Goal: Task Accomplishment & Management: Manage account settings

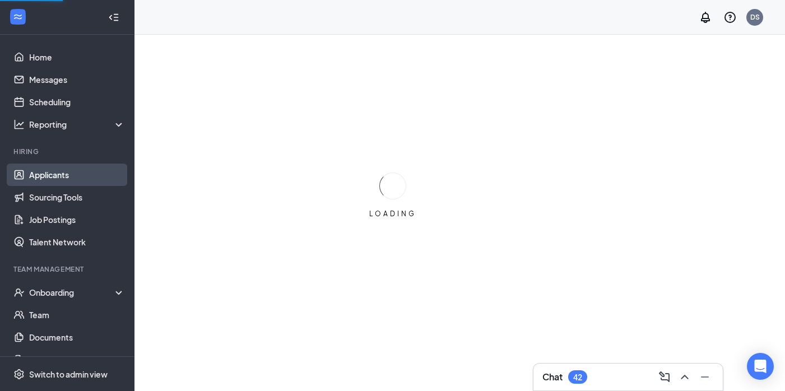
click at [53, 173] on link "Applicants" at bounding box center [77, 175] width 96 height 22
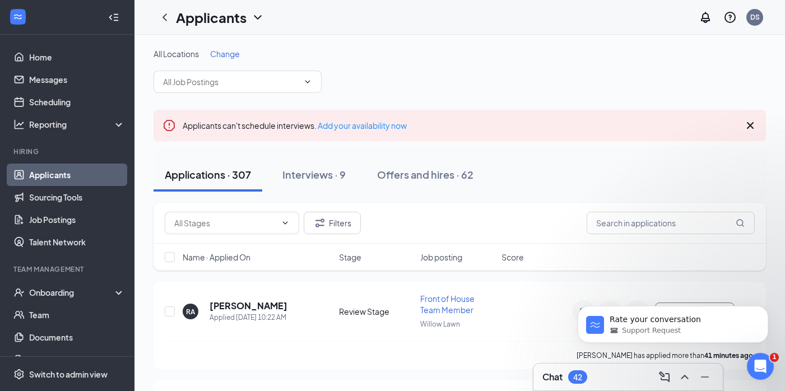
click at [756, 118] on div "Applicants can't schedule interviews. Add your availability now" at bounding box center [460, 125] width 612 height 31
click at [755, 120] on icon "Cross" at bounding box center [749, 125] width 13 height 13
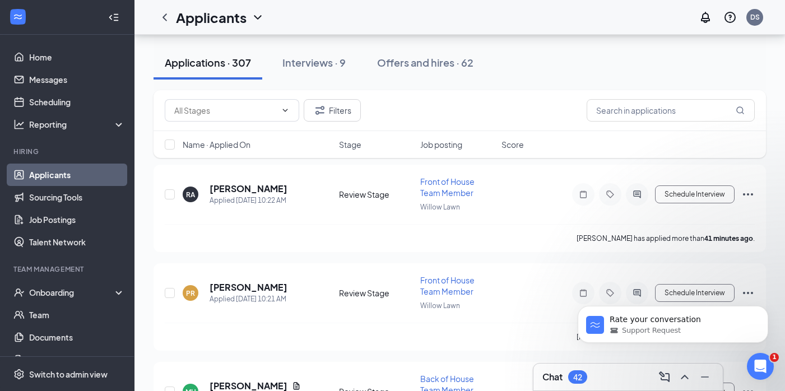
scroll to position [87, 0]
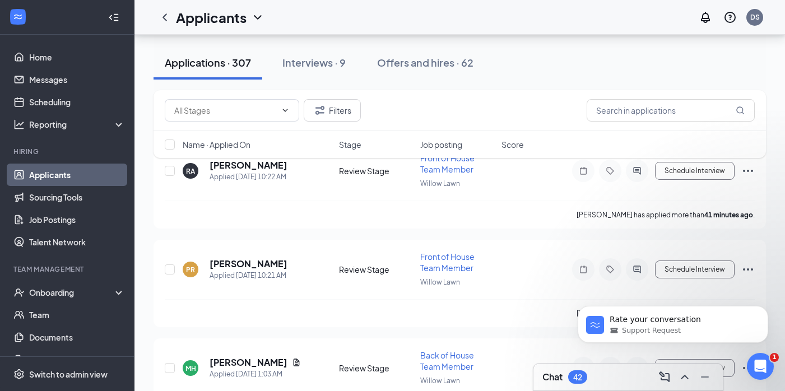
click at [263, 165] on div "Filters Name · Applied On Stage Job posting Score" at bounding box center [460, 129] width 612 height 79
click at [258, 166] on div "Filters Name · Applied On Stage Job posting Score" at bounding box center [460, 129] width 612 height 79
click at [766, 372] on div "Open Intercom Messenger" at bounding box center [758, 364] width 37 height 37
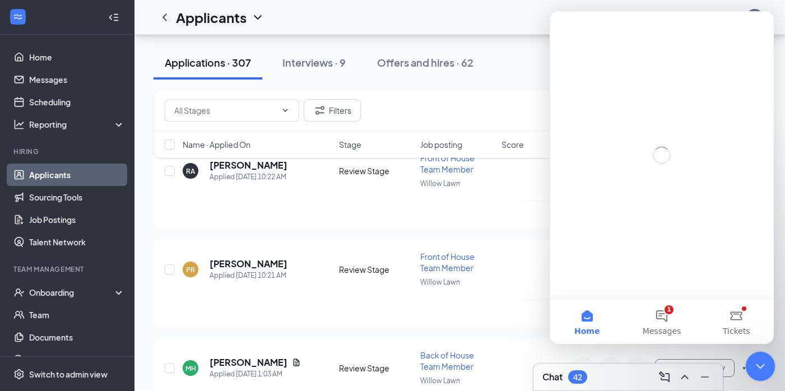
scroll to position [0, 0]
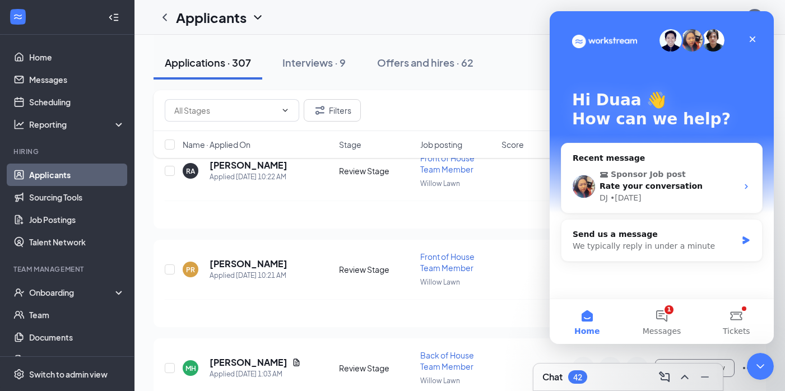
click at [608, 379] on div "Chat 42" at bounding box center [627, 377] width 171 height 18
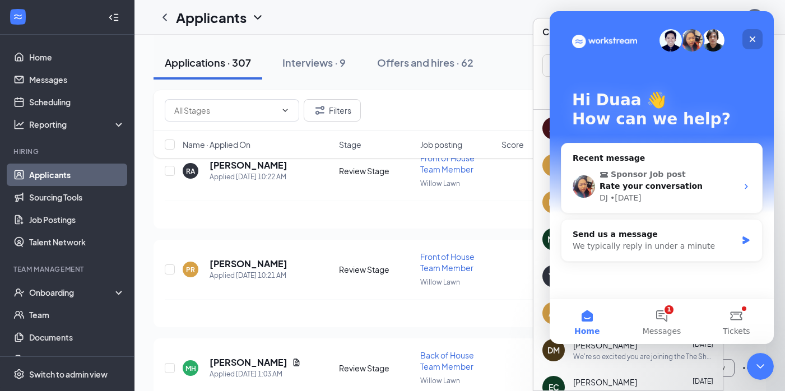
click at [759, 29] on div "Hi [PERSON_NAME] 👋 How can we help?" at bounding box center [662, 112] width 202 height 202
click at [757, 41] on div "Close" at bounding box center [752, 39] width 20 height 20
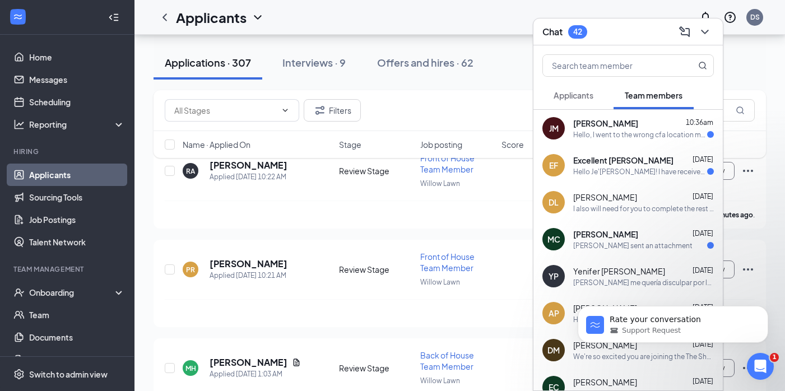
click at [663, 146] on div "[PERSON_NAME] 10:36am Hello, I went to the wrong cfa location my apologies I'll…" at bounding box center [627, 128] width 189 height 37
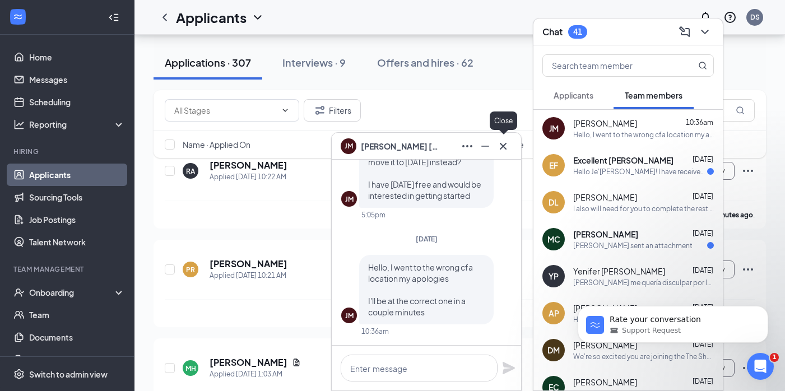
click at [507, 148] on icon "Cross" at bounding box center [502, 145] width 13 height 13
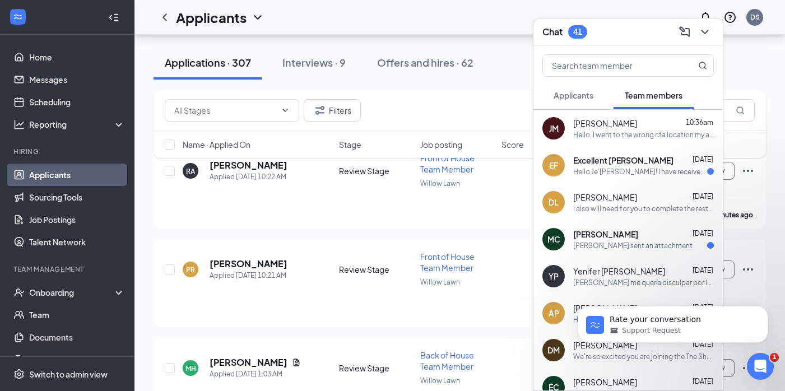
click at [636, 176] on div "EF Excellent [PERSON_NAME] [DATE] Hello Je'[PERSON_NAME]! I have received my wo…" at bounding box center [627, 165] width 189 height 37
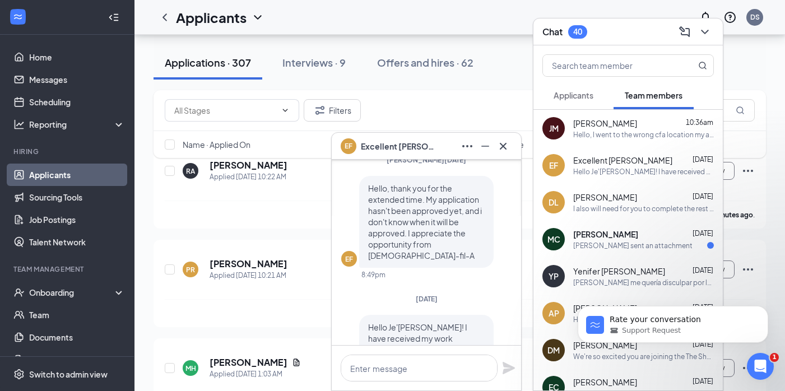
scroll to position [-96, 0]
click at [506, 150] on icon "Cross" at bounding box center [502, 145] width 13 height 13
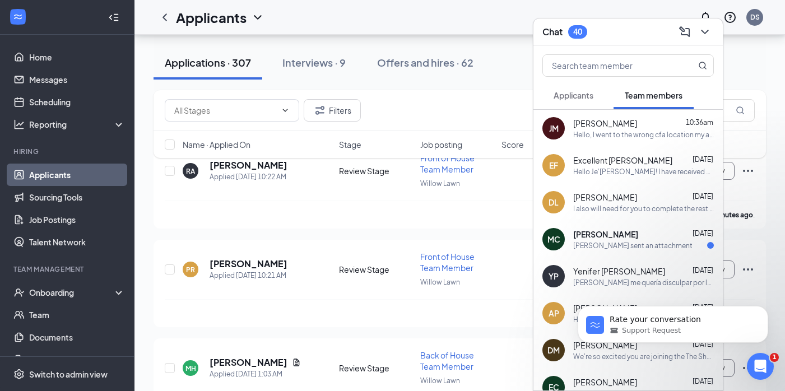
click at [654, 232] on div "[PERSON_NAME] [DATE]" at bounding box center [643, 234] width 141 height 11
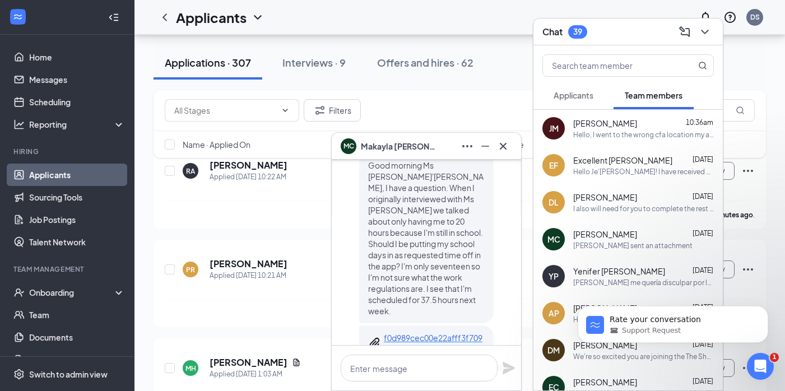
scroll to position [-398, 0]
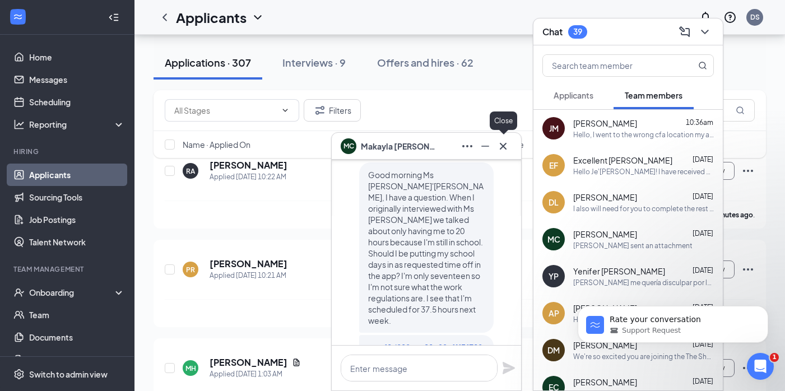
click at [505, 142] on icon "Cross" at bounding box center [502, 145] width 13 height 13
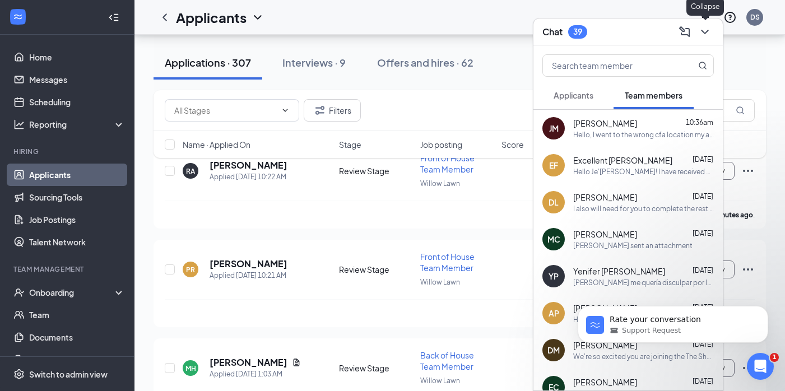
click at [711, 37] on icon "ChevronDown" at bounding box center [704, 31] width 13 height 13
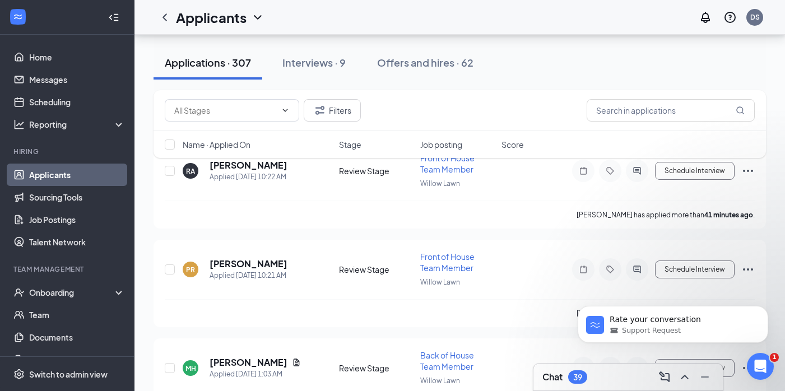
click at [267, 167] on div "Filters Name · Applied On Stage Job posting Score" at bounding box center [460, 129] width 612 height 79
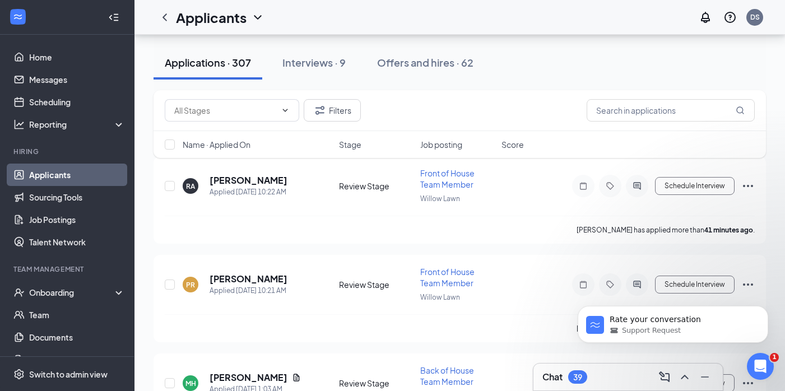
scroll to position [71, 0]
click at [257, 185] on h5 "[PERSON_NAME]" at bounding box center [249, 181] width 78 height 12
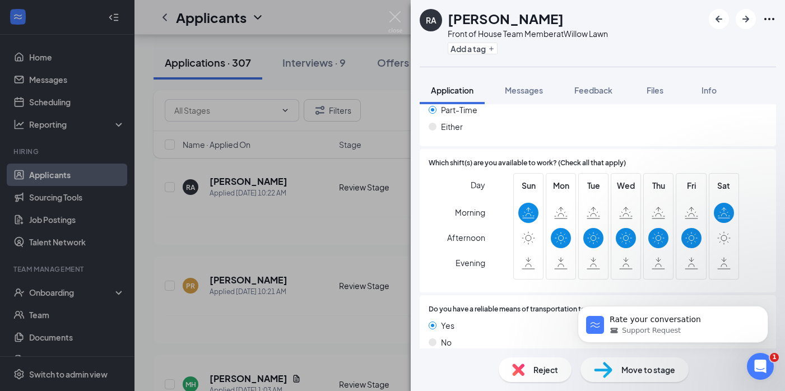
scroll to position [665, 0]
click at [617, 370] on div "Move to stage" at bounding box center [634, 369] width 108 height 25
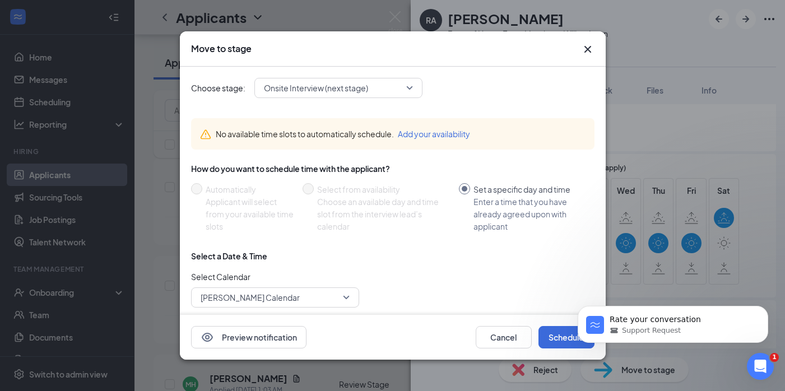
scroll to position [62, 0]
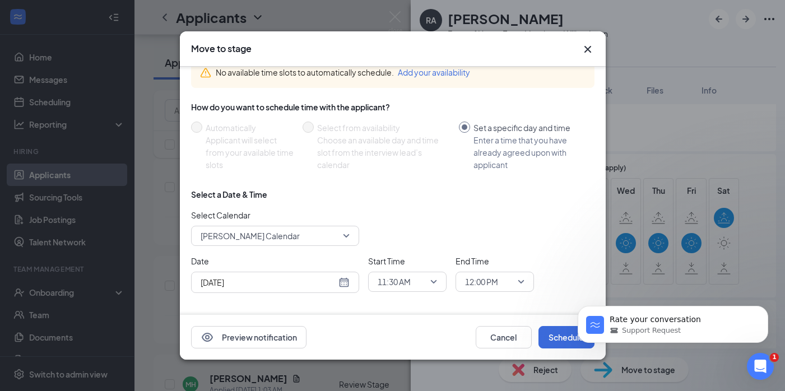
click at [346, 282] on div "[DATE]" at bounding box center [275, 282] width 149 height 12
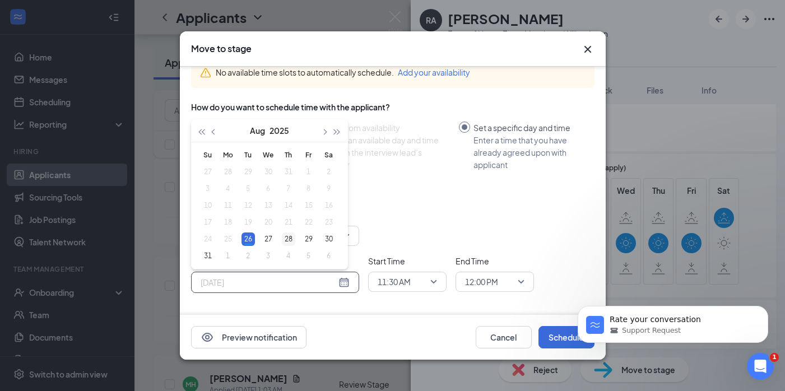
type input "[DATE]"
click at [293, 243] on div "28" at bounding box center [288, 238] width 13 height 13
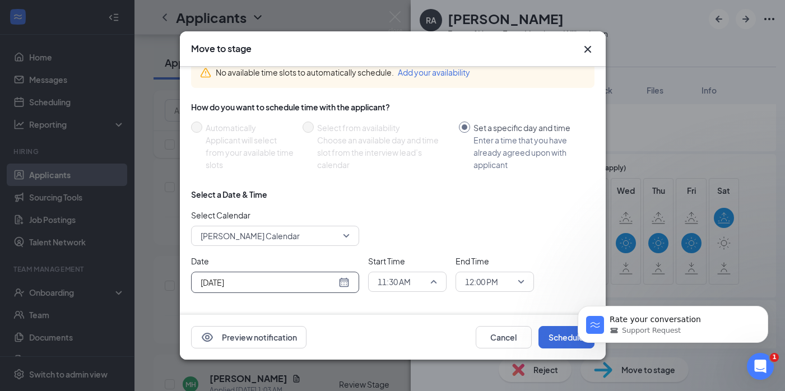
click at [441, 275] on div "11:30 AM" at bounding box center [407, 282] width 78 height 20
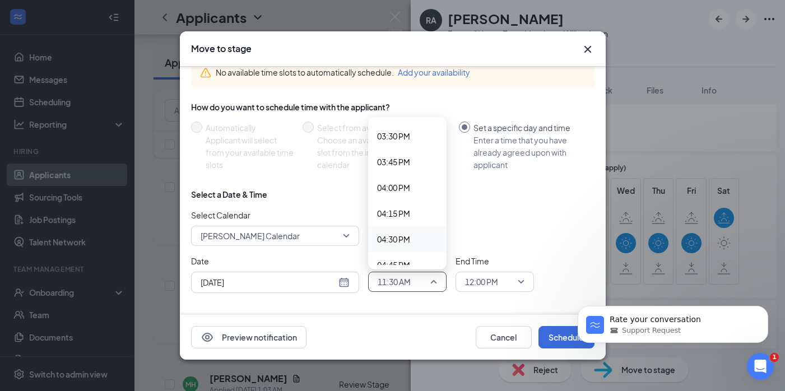
scroll to position [1704, 0]
click at [386, 185] on span "05:00 PM" at bounding box center [393, 184] width 33 height 12
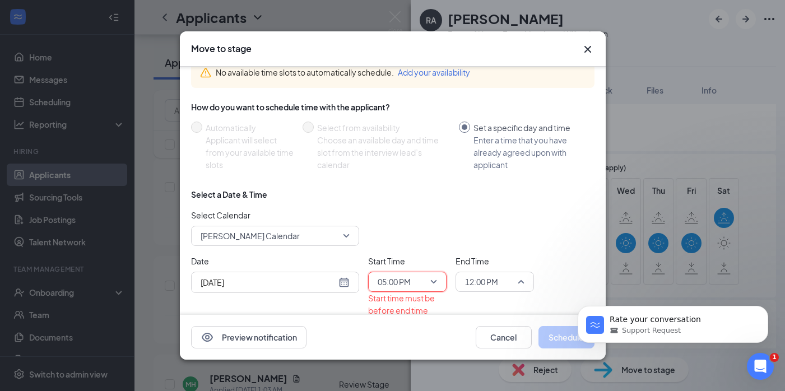
click at [492, 274] on span "12:00 PM" at bounding box center [481, 281] width 33 height 17
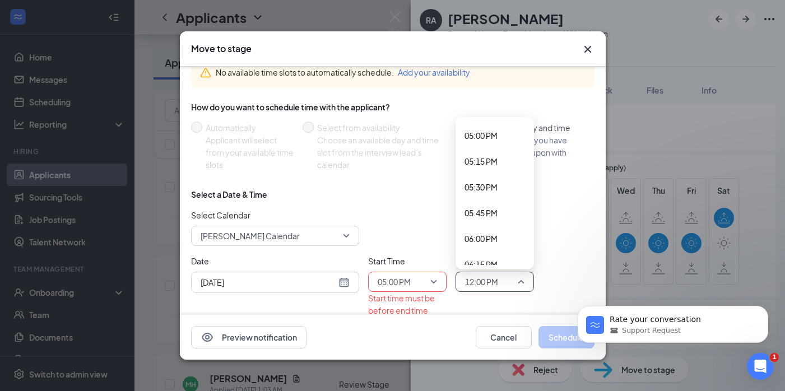
scroll to position [1747, 0]
click at [485, 170] on span "05:15 PM" at bounding box center [480, 167] width 33 height 12
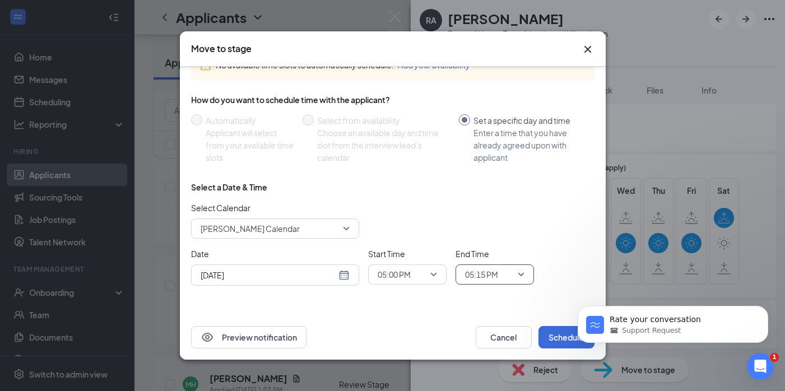
scroll to position [69, 0]
click at [553, 331] on button "Schedule" at bounding box center [566, 337] width 56 height 22
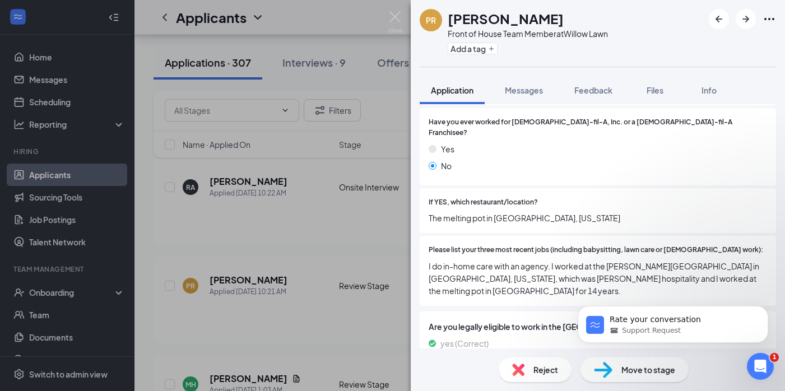
scroll to position [283, 0]
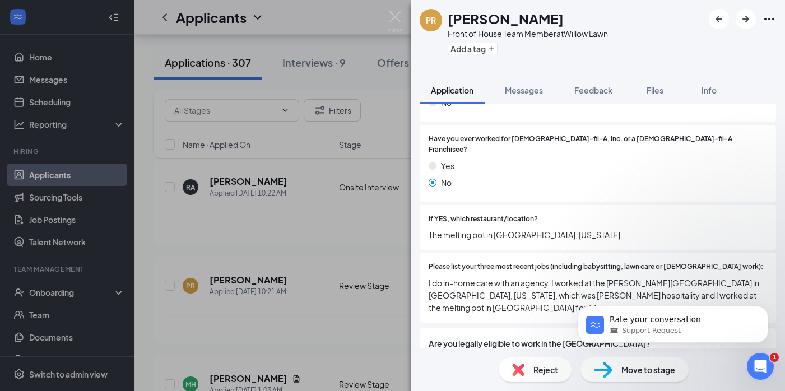
drag, startPoint x: 621, startPoint y: 364, endPoint x: 53, endPoint y: 86, distance: 632.4
click at [621, 364] on span "Move to stage" at bounding box center [648, 370] width 54 height 12
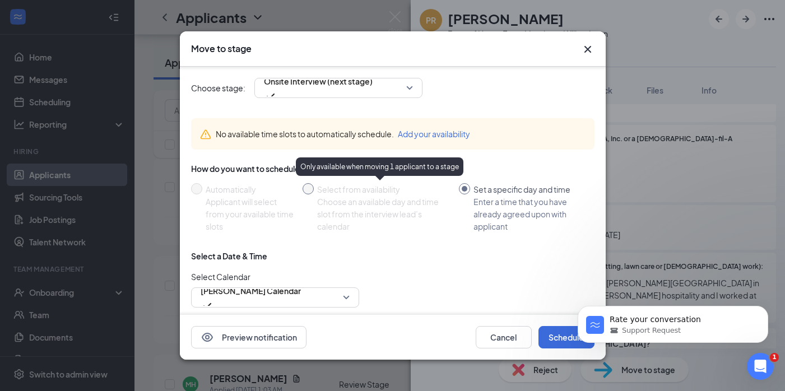
scroll to position [63, 0]
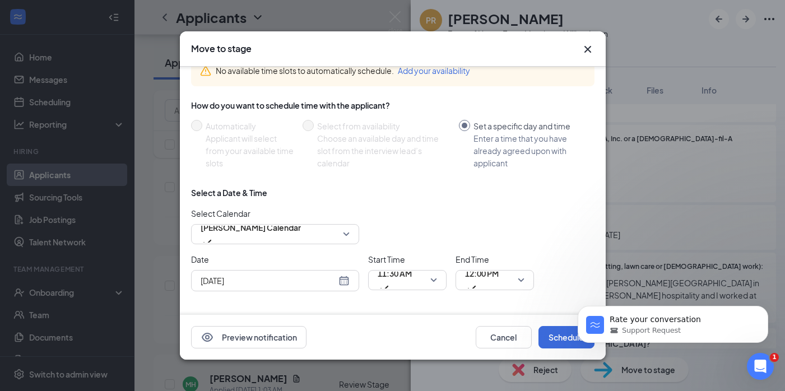
click at [343, 277] on div "[DATE]" at bounding box center [275, 281] width 149 height 12
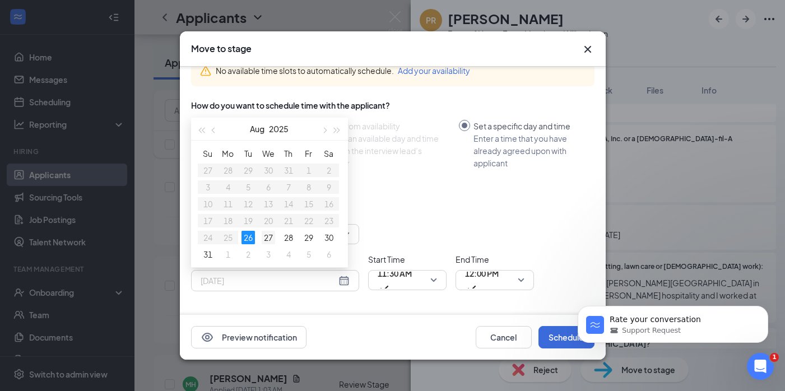
type input "[DATE]"
click at [266, 236] on div "27" at bounding box center [268, 237] width 13 height 13
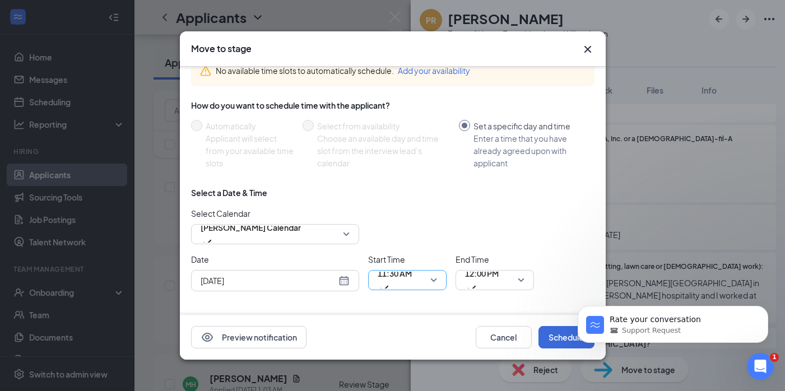
click at [412, 283] on span "11:30 AM" at bounding box center [395, 280] width 34 height 30
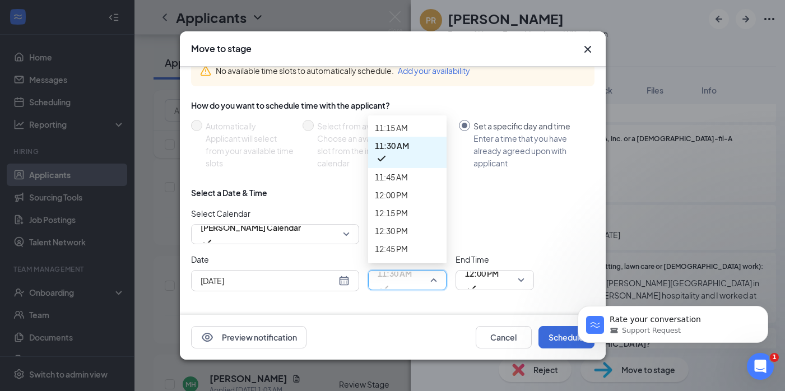
scroll to position [810, 0]
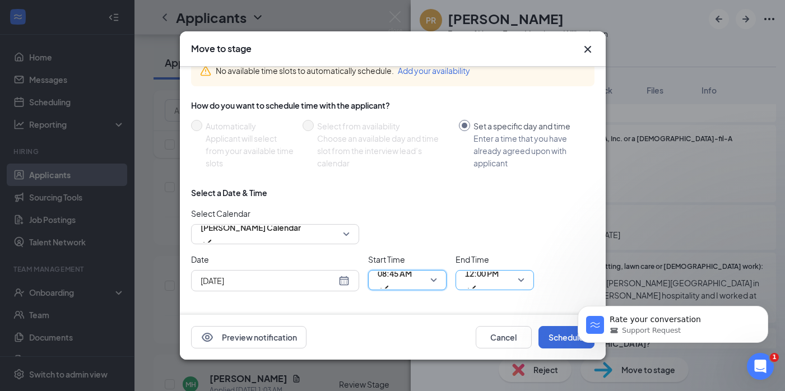
click at [496, 282] on span "12:00 PM" at bounding box center [482, 273] width 34 height 17
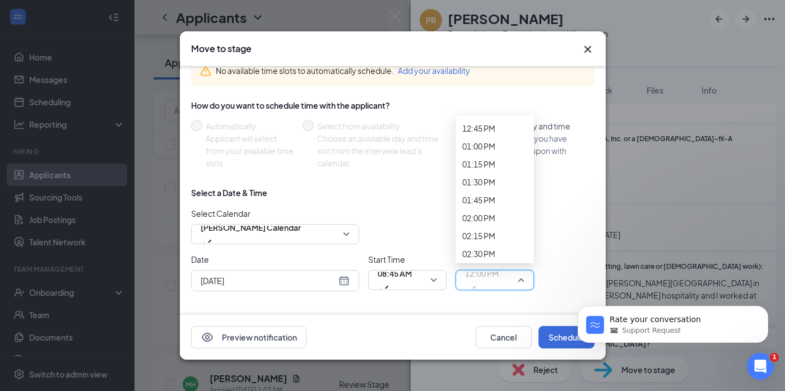
scroll to position [922, 0]
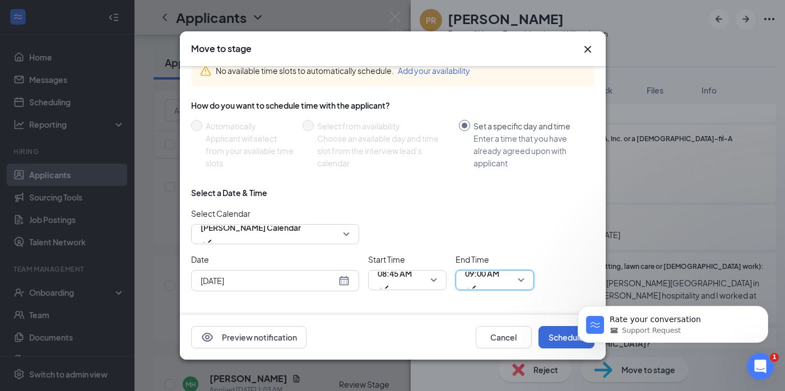
click at [493, 305] on div "No available time slots to automatically schedule. Add your availability How do…" at bounding box center [392, 177] width 403 height 263
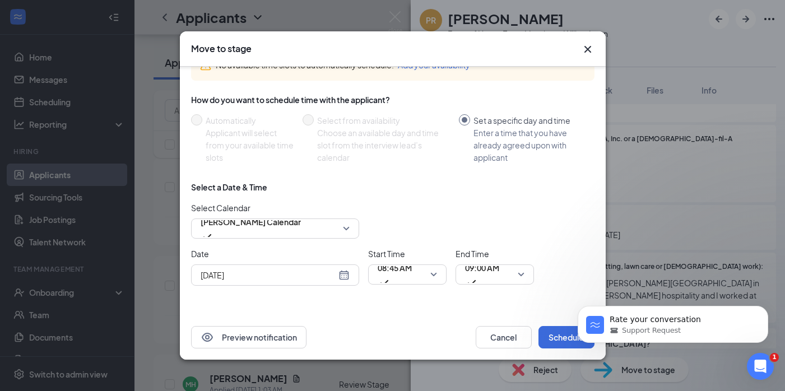
scroll to position [69, 0]
click at [553, 340] on button "Schedule" at bounding box center [566, 337] width 56 height 22
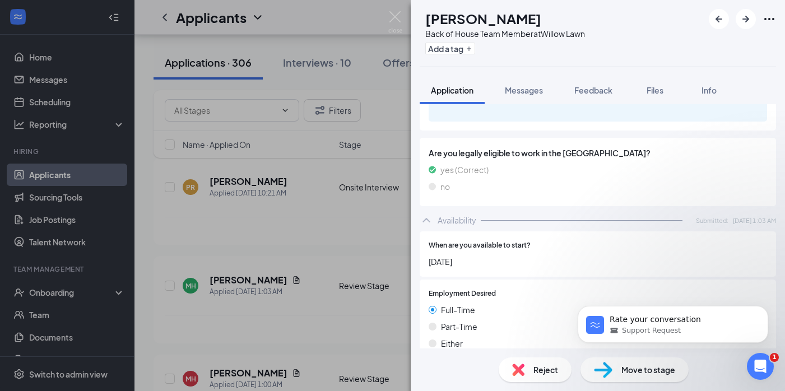
scroll to position [782, 0]
click at [631, 366] on span "Move to stage" at bounding box center [648, 370] width 54 height 12
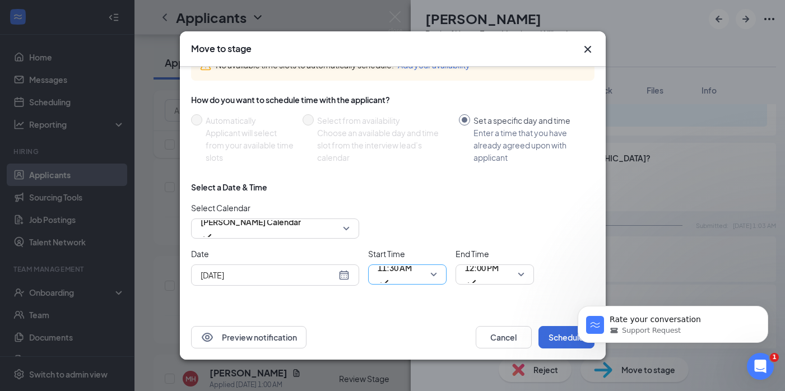
scroll to position [69, 0]
click at [406, 270] on span "11:30 AM" at bounding box center [395, 267] width 34 height 17
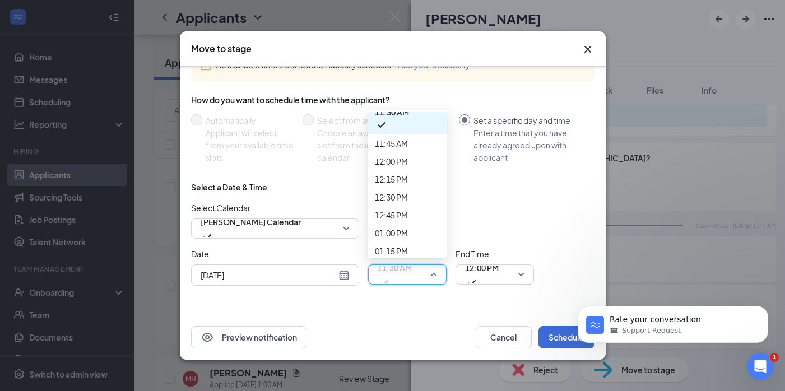
scroll to position [810, 0]
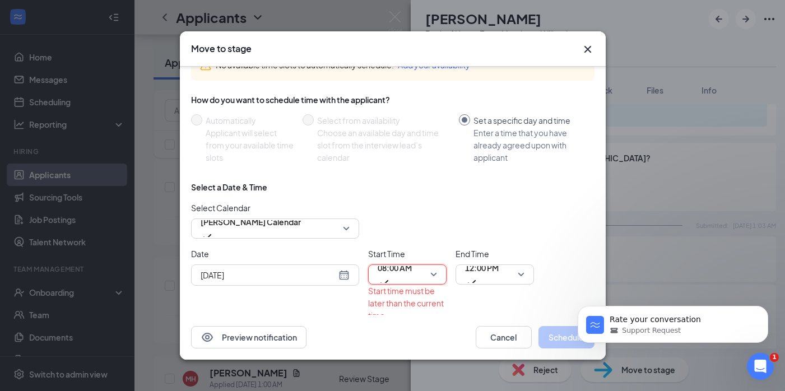
click at [321, 273] on input "[DATE]" at bounding box center [269, 275] width 136 height 12
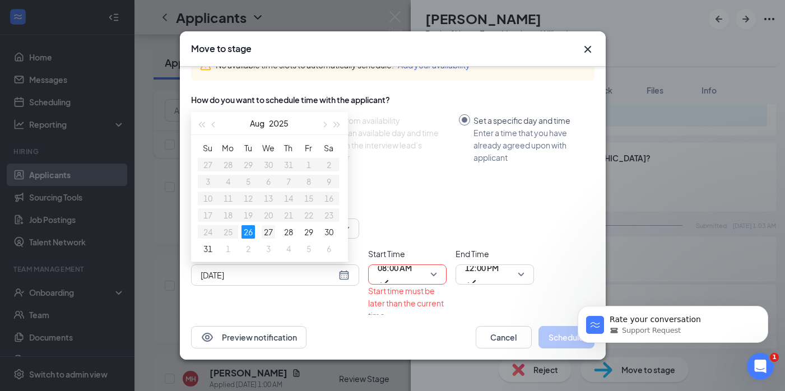
type input "[DATE]"
click at [266, 234] on div "27" at bounding box center [268, 231] width 13 height 13
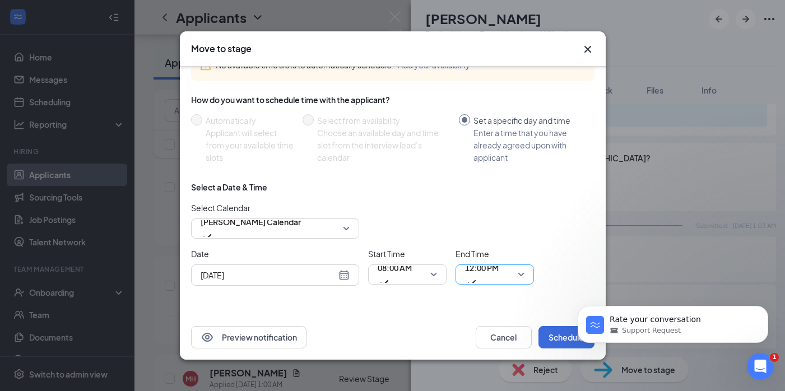
click at [499, 276] on span "12:00 PM" at bounding box center [482, 267] width 34 height 17
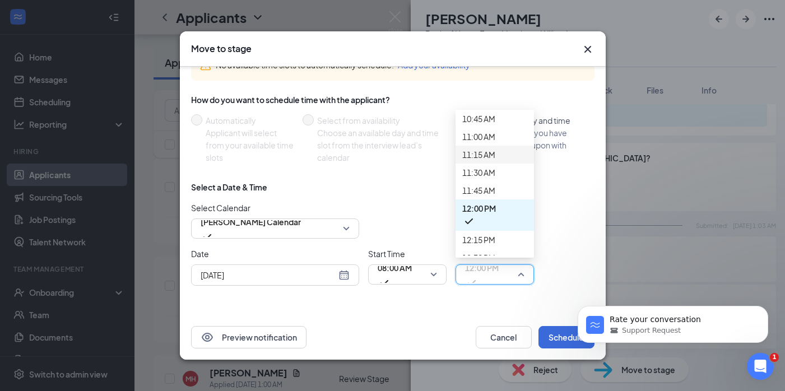
scroll to position [774, 0]
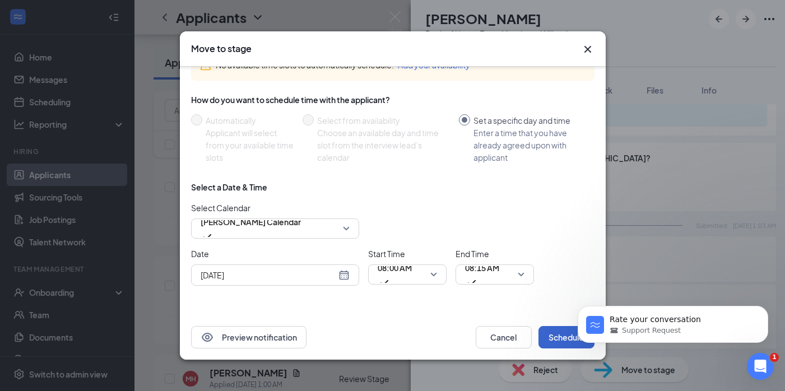
click at [546, 334] on button "Schedule" at bounding box center [566, 337] width 56 height 22
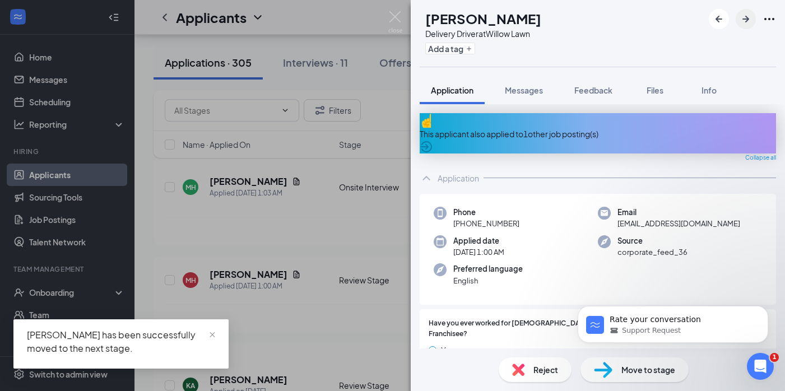
click at [743, 23] on icon "ArrowRight" at bounding box center [745, 18] width 13 height 13
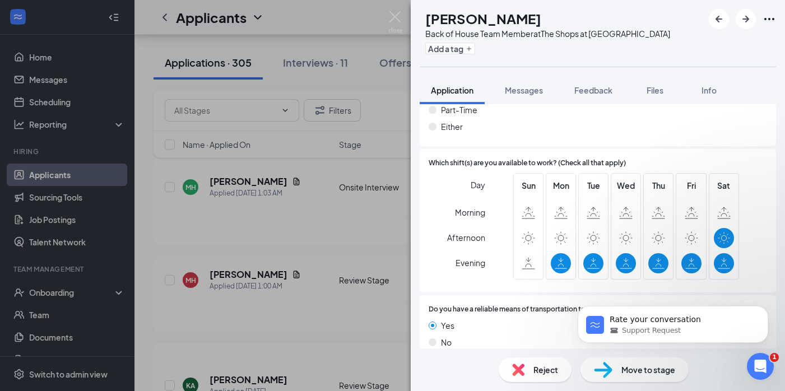
scroll to position [677, 0]
click at [610, 369] on img at bounding box center [603, 370] width 18 height 16
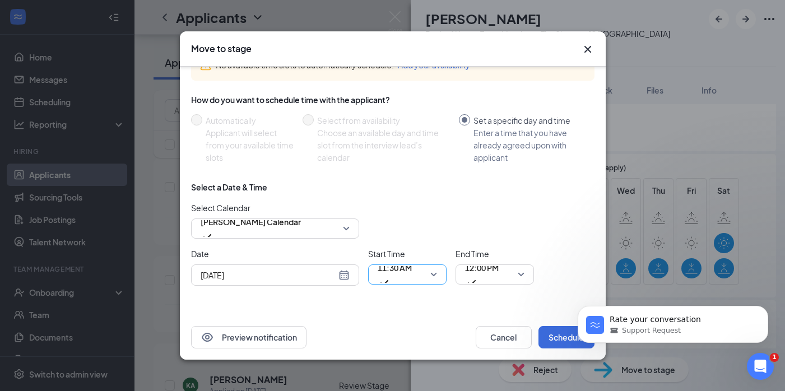
scroll to position [69, 0]
click at [431, 274] on span "11:30 AM" at bounding box center [407, 274] width 59 height 17
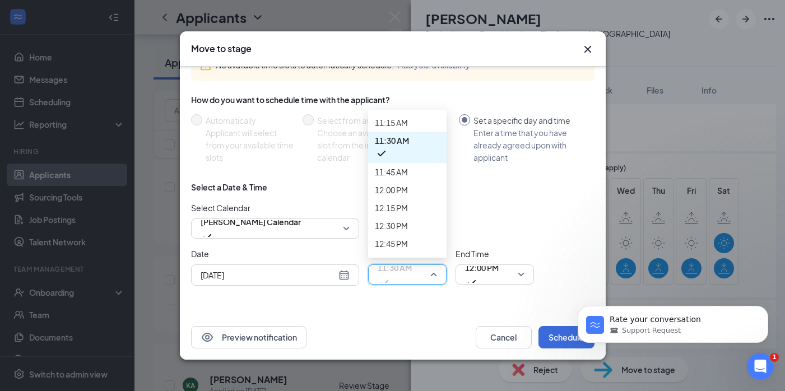
scroll to position [804, 0]
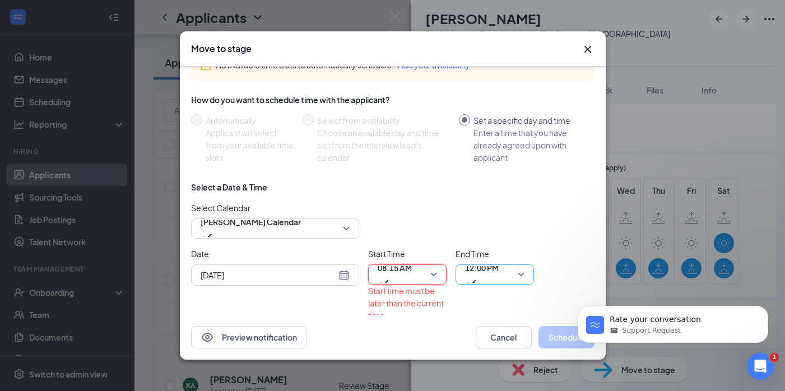
click at [480, 284] on div "12:00 PM" at bounding box center [494, 274] width 78 height 20
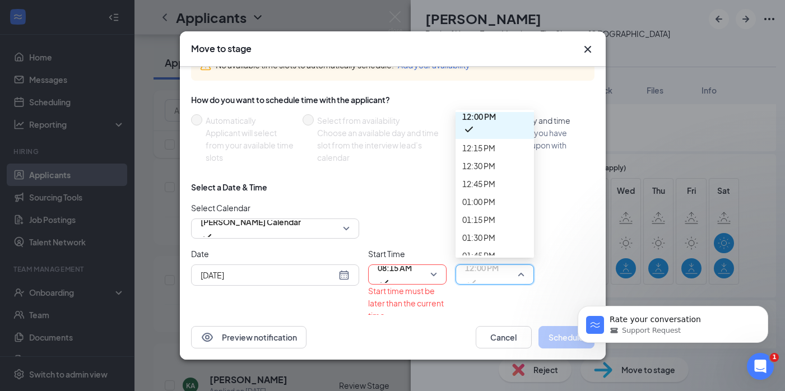
scroll to position [854, 0]
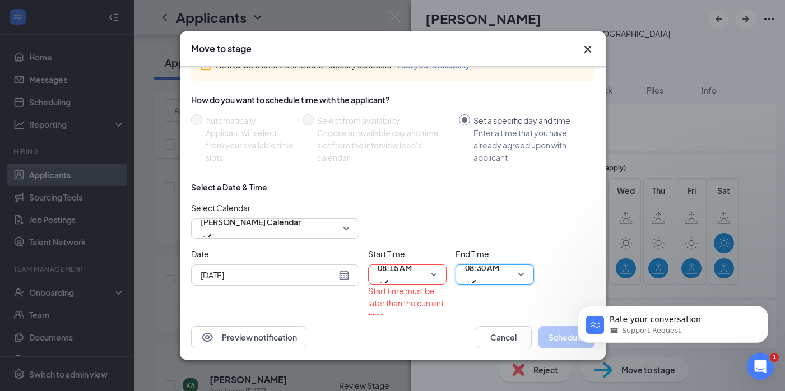
click at [561, 265] on div "Date [DATE] Start Time 08:15 AM 08:00 AM 08:15 AM 08:30 AM 12:00 AM 12:15 AM 12…" at bounding box center [392, 285] width 403 height 74
click at [325, 273] on input "[DATE]" at bounding box center [269, 275] width 136 height 12
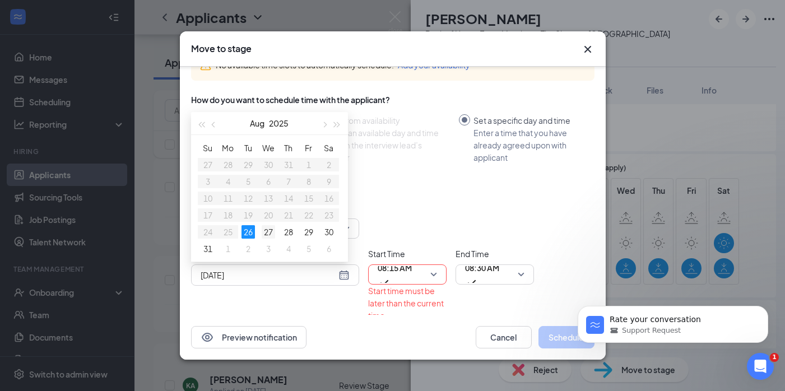
type input "[DATE]"
click at [259, 235] on td "27" at bounding box center [268, 232] width 20 height 17
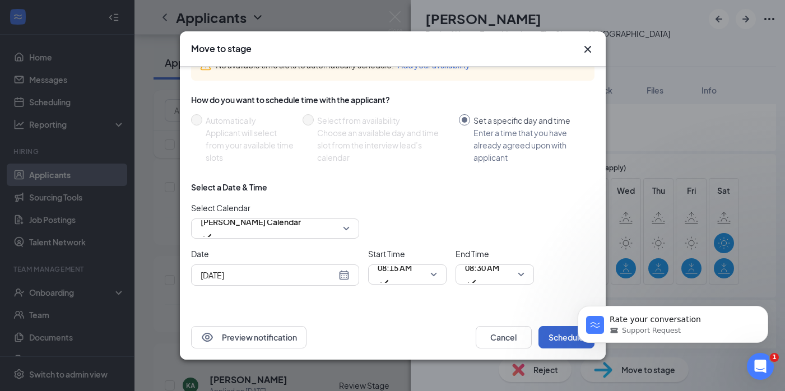
click at [554, 338] on button "Schedule" at bounding box center [566, 337] width 56 height 22
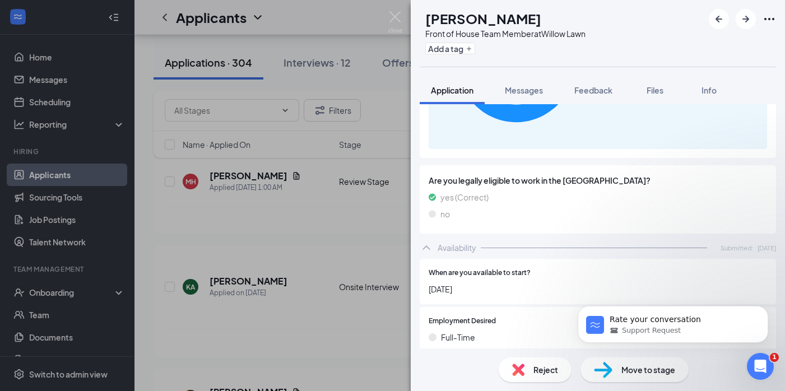
scroll to position [744, 0]
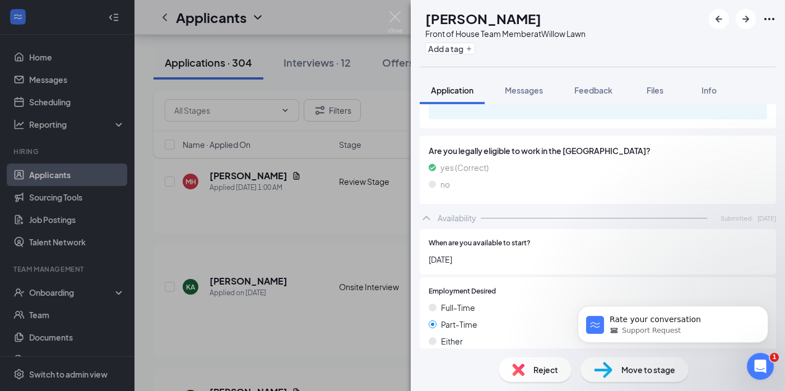
click at [630, 364] on span "Move to stage" at bounding box center [648, 370] width 54 height 12
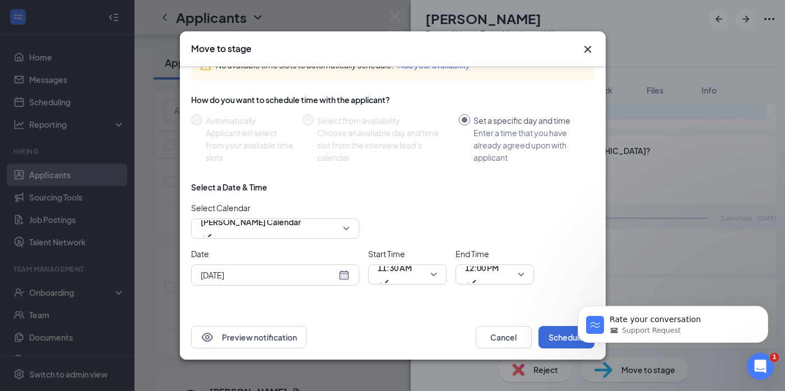
scroll to position [69, 0]
click at [426, 287] on div "Select a Date & Time Select Calendar [PERSON_NAME] Calendar Date [DATE] Start T…" at bounding box center [392, 238] width 403 height 113
click at [354, 280] on div "[DATE]" at bounding box center [275, 274] width 168 height 21
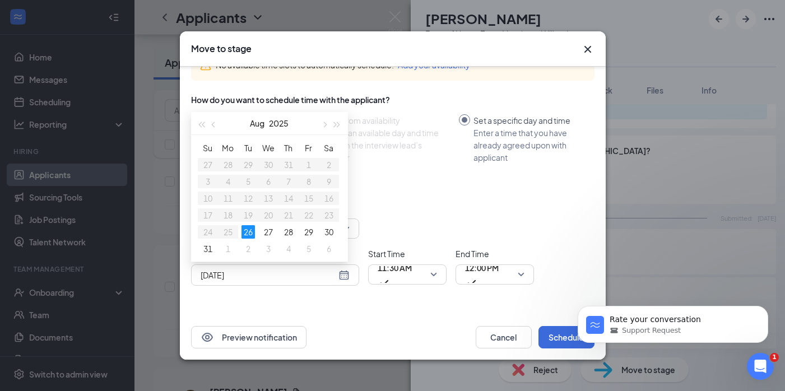
click at [344, 278] on div "[DATE]" at bounding box center [275, 275] width 149 height 12
type input "[DATE]"
click at [269, 233] on div "27" at bounding box center [268, 231] width 13 height 13
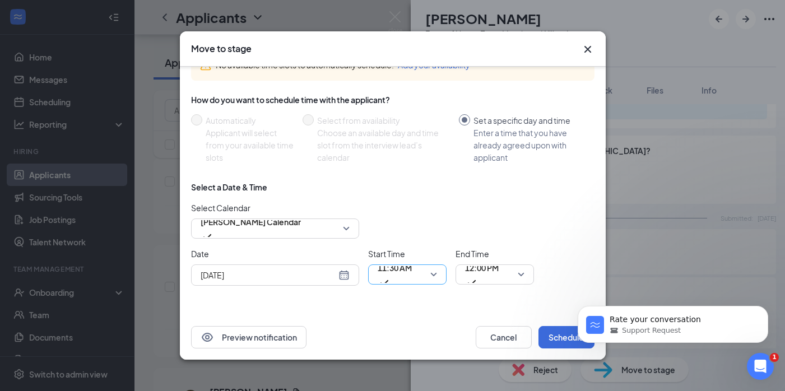
click at [438, 276] on div "11:30 AM" at bounding box center [407, 274] width 78 height 20
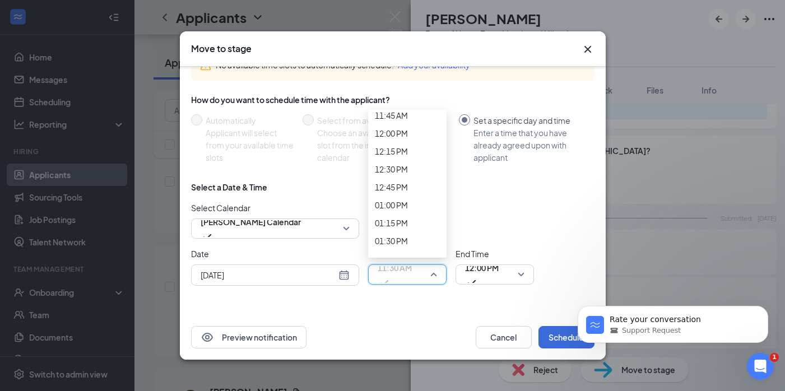
scroll to position [860, 0]
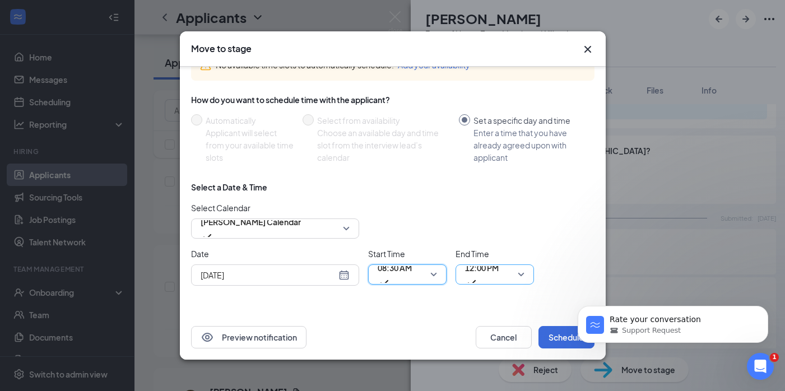
click at [494, 265] on input "search" at bounding box center [490, 274] width 57 height 19
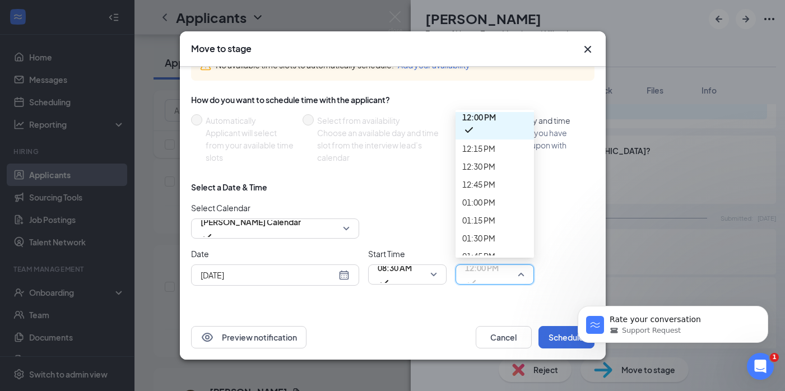
scroll to position [858, 0]
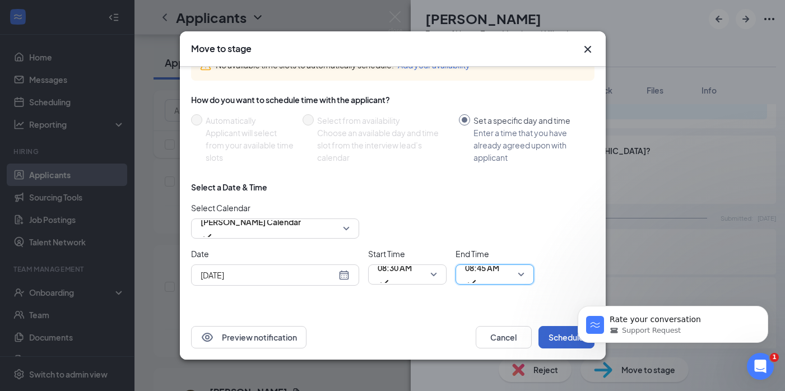
click at [547, 341] on button "Schedule" at bounding box center [566, 337] width 56 height 22
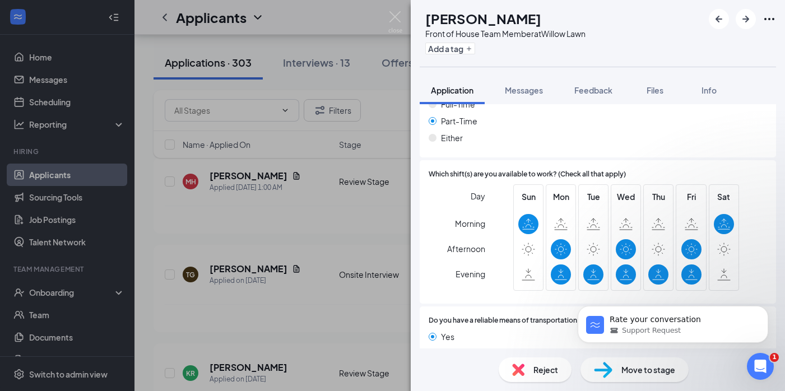
scroll to position [655, 0]
click at [652, 368] on span "Move to stage" at bounding box center [648, 370] width 54 height 12
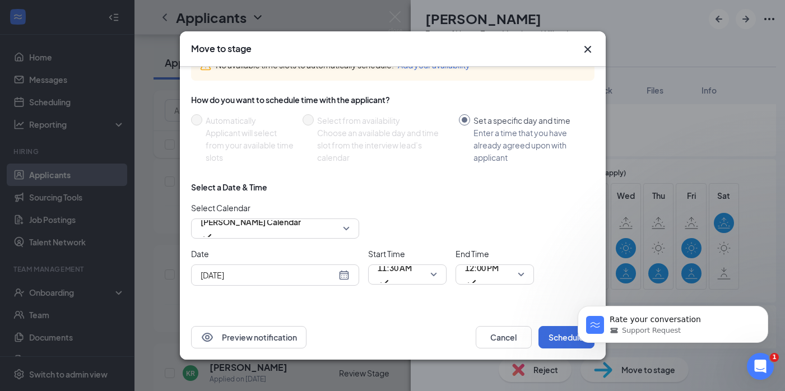
scroll to position [69, 0]
click at [412, 271] on span "11:30 AM" at bounding box center [395, 274] width 34 height 30
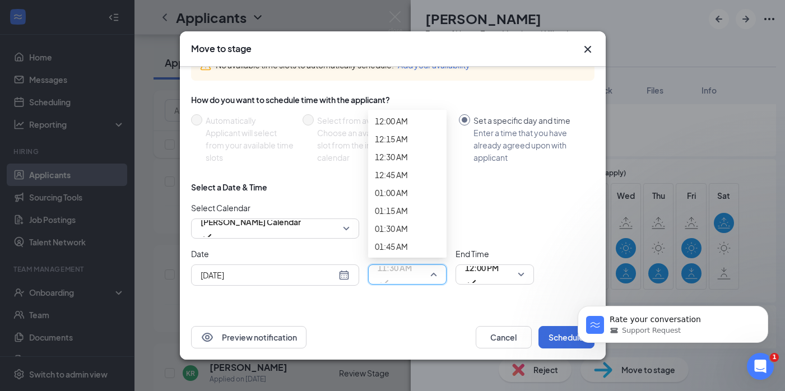
scroll to position [1069, 0]
click at [347, 271] on div "[DATE]" at bounding box center [275, 275] width 149 height 12
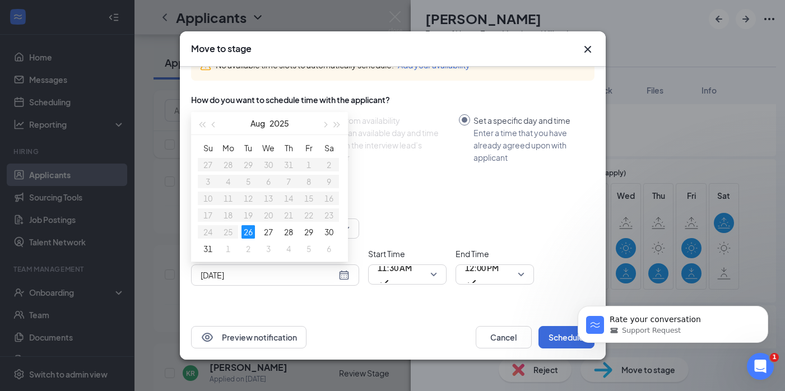
click at [344, 273] on div "[DATE]" at bounding box center [275, 275] width 149 height 12
type input "[DATE]"
click at [286, 231] on div "28" at bounding box center [288, 231] width 13 height 13
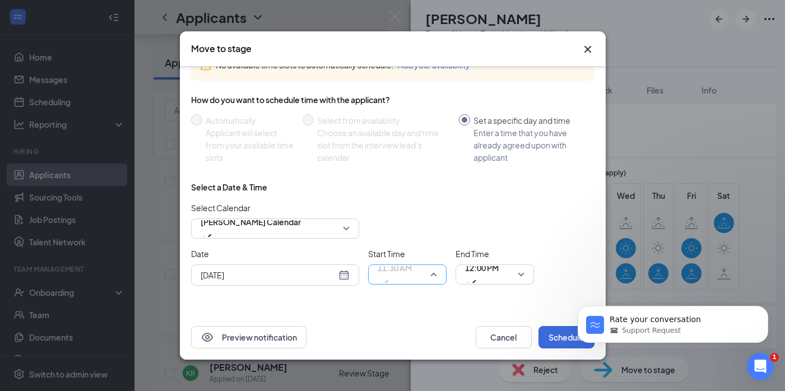
click at [446, 280] on div "11:30 AM" at bounding box center [407, 274] width 78 height 20
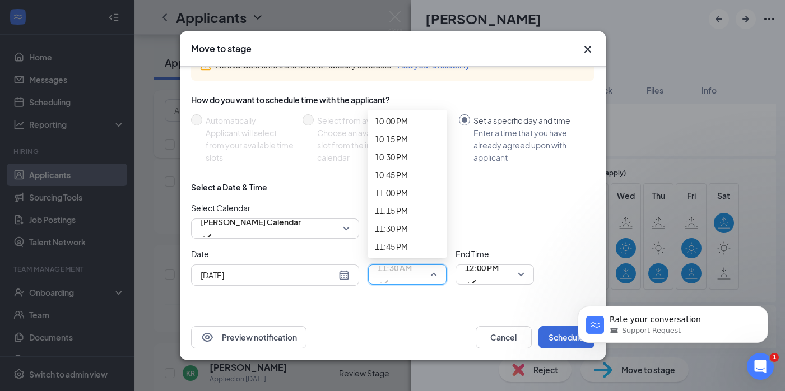
scroll to position [1696, 0]
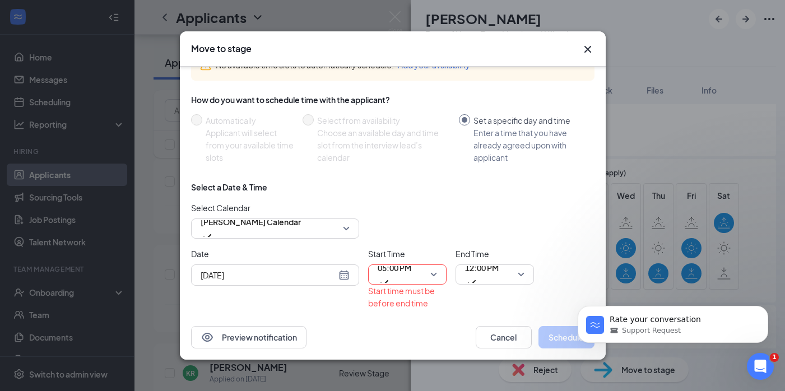
click at [495, 288] on div "End Time 12:00 PM" at bounding box center [494, 279] width 78 height 62
click at [494, 276] on span "12:00 PM" at bounding box center [482, 267] width 34 height 17
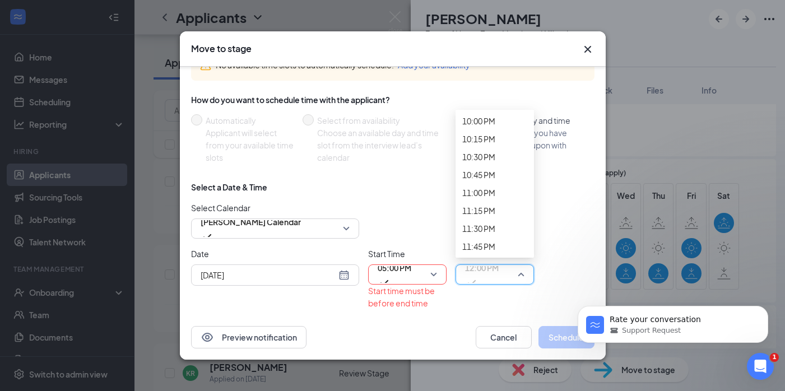
scroll to position [1703, 0]
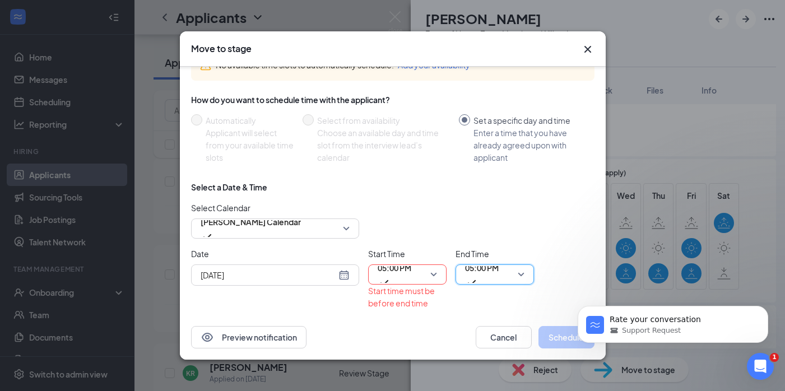
click at [500, 283] on input "search" at bounding box center [490, 274] width 57 height 19
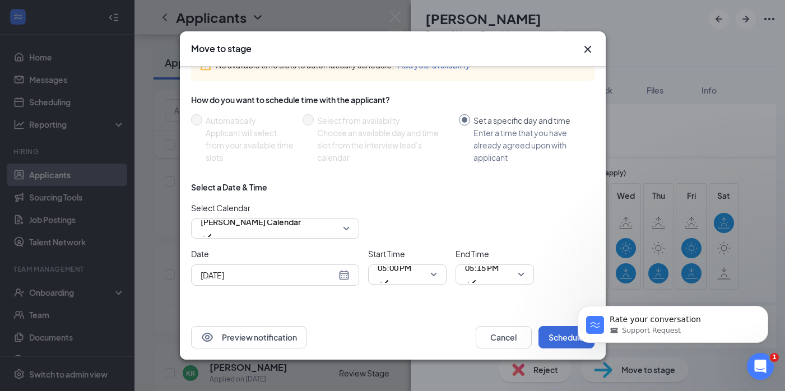
click html "Rate your conversation Support Request"
drag, startPoint x: 562, startPoint y: 341, endPoint x: 1082, endPoint y: 594, distance: 578.5
click html "Rate your conversation Support Request"
click at [483, 291] on div "Select a Date & Time Select Calendar [PERSON_NAME] Calendar Date [DATE] [DATE] …" at bounding box center [392, 238] width 403 height 113
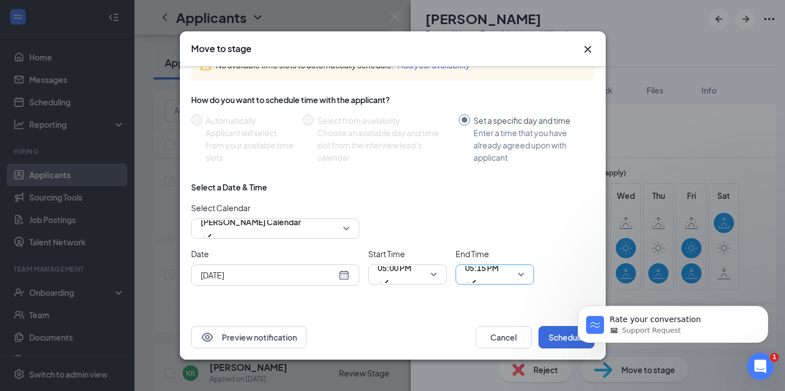
click at [483, 276] on span "05:15 PM" at bounding box center [482, 267] width 34 height 17
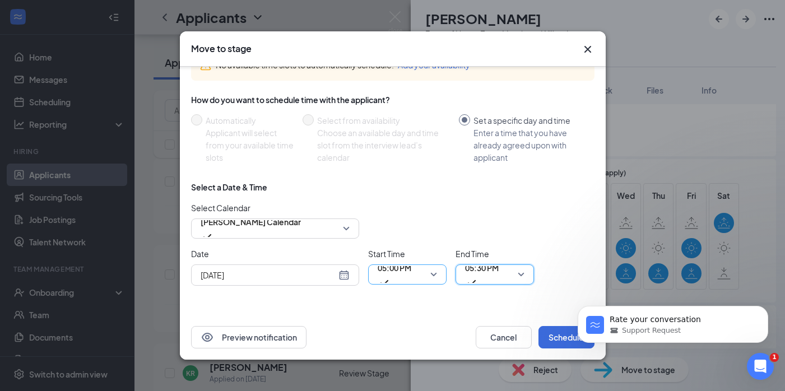
click at [440, 279] on div "05:00 PM" at bounding box center [407, 274] width 78 height 20
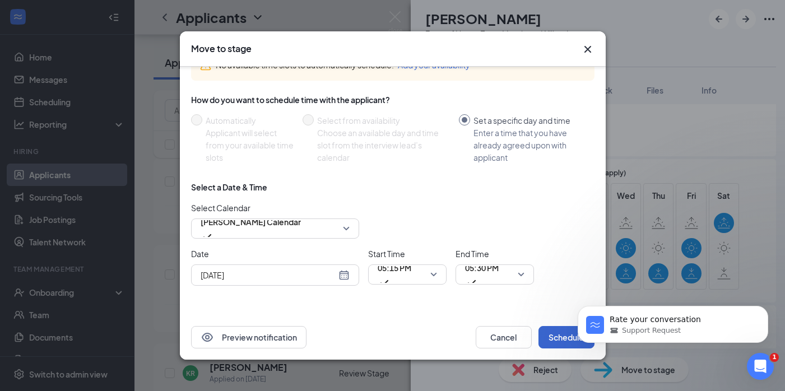
click at [555, 332] on button "Schedule" at bounding box center [566, 337] width 56 height 22
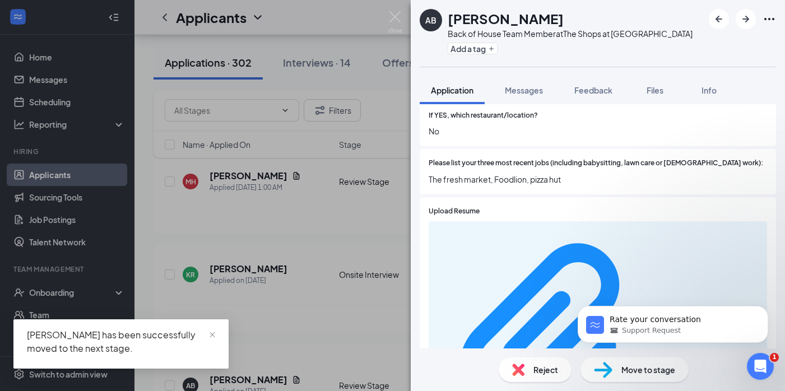
scroll to position [428, 0]
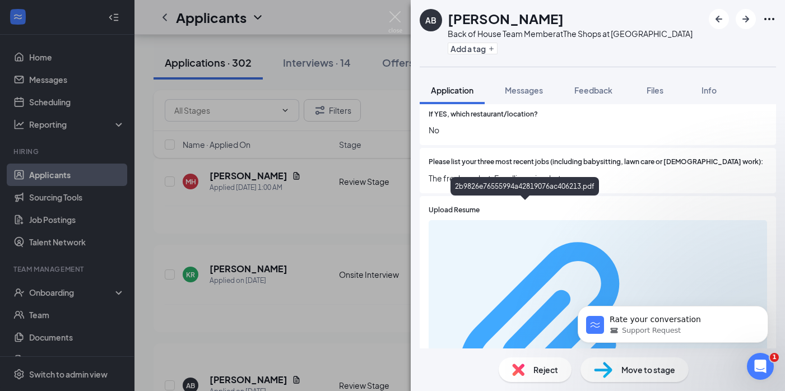
click at [654, 331] on div "2b9826e76555994a42819076ac406213.pdf" at bounding box center [707, 335] width 106 height 9
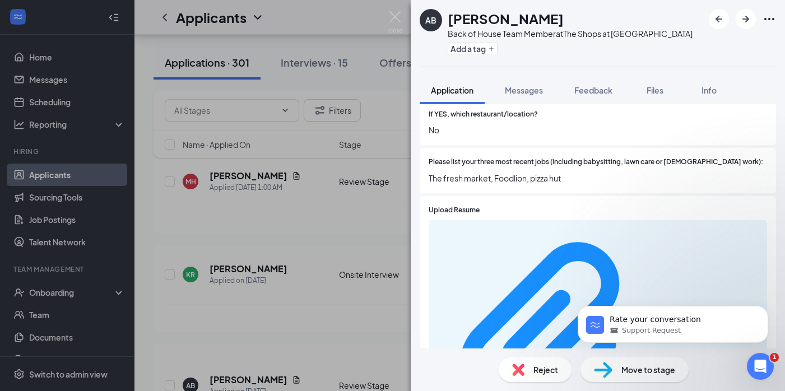
click at [606, 365] on img at bounding box center [603, 370] width 18 height 16
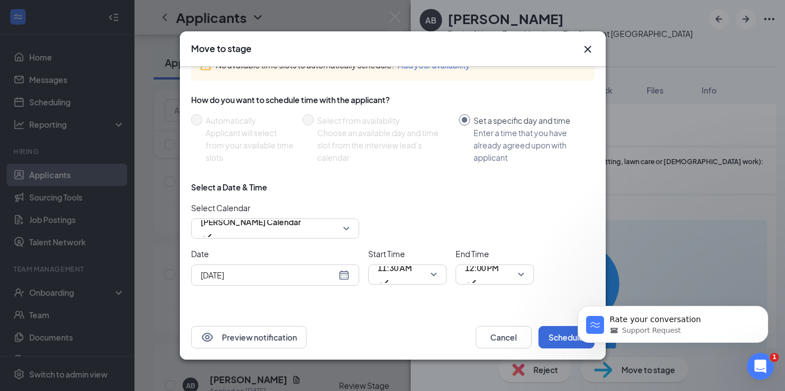
scroll to position [69, 0]
click at [343, 275] on div "[DATE]" at bounding box center [275, 275] width 149 height 12
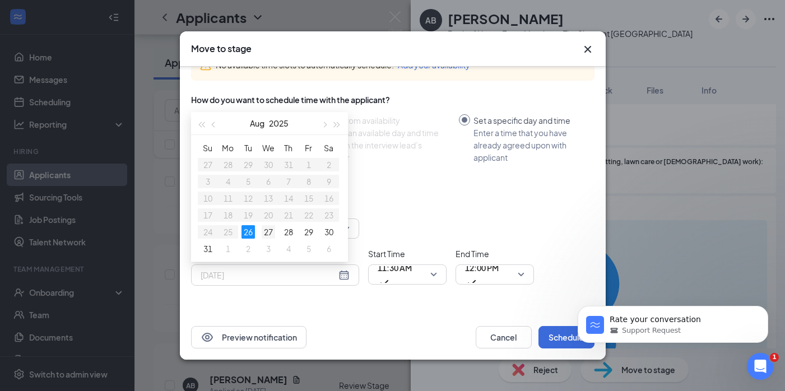
type input "[DATE]"
click at [271, 229] on div "27" at bounding box center [268, 231] width 13 height 13
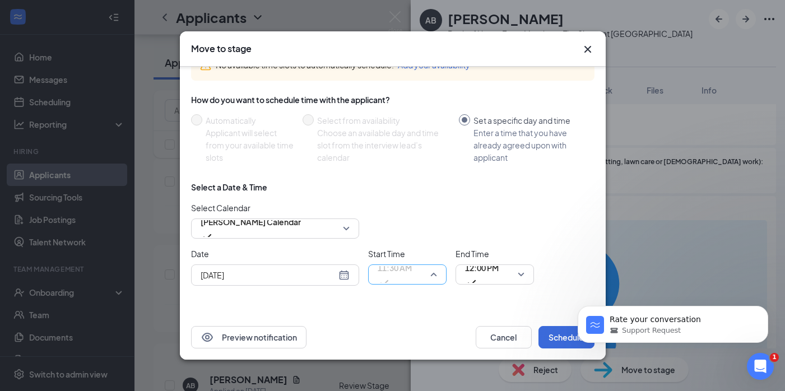
click at [431, 268] on span "11:30 AM" at bounding box center [407, 274] width 59 height 17
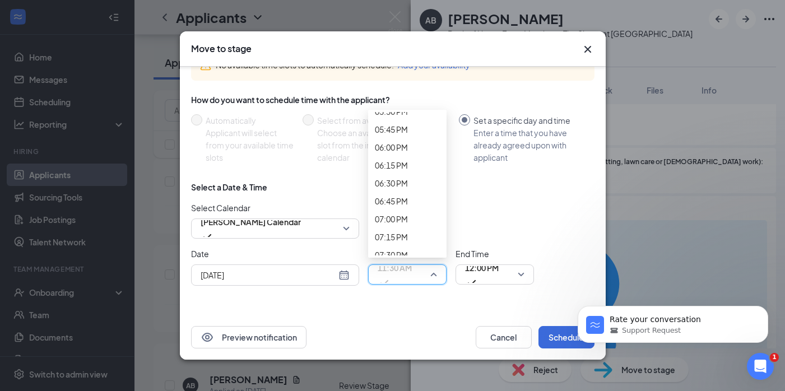
scroll to position [1295, 0]
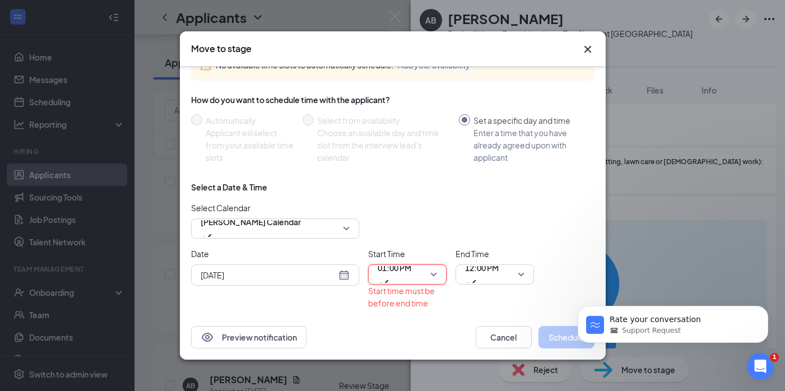
click at [434, 272] on span "01:00 PM" at bounding box center [407, 274] width 59 height 17
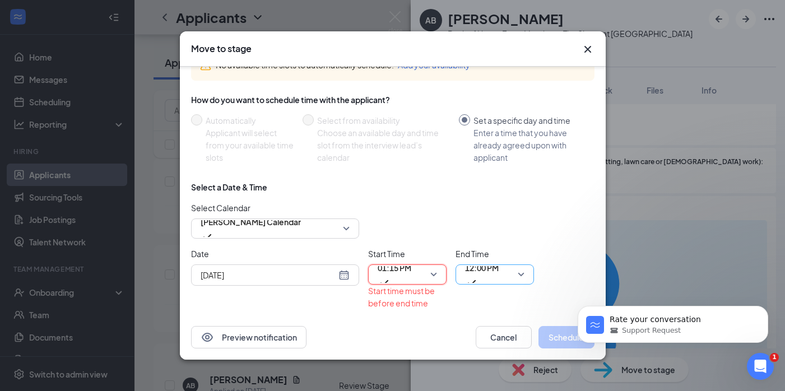
click at [499, 278] on span "12:00 PM" at bounding box center [482, 274] width 34 height 30
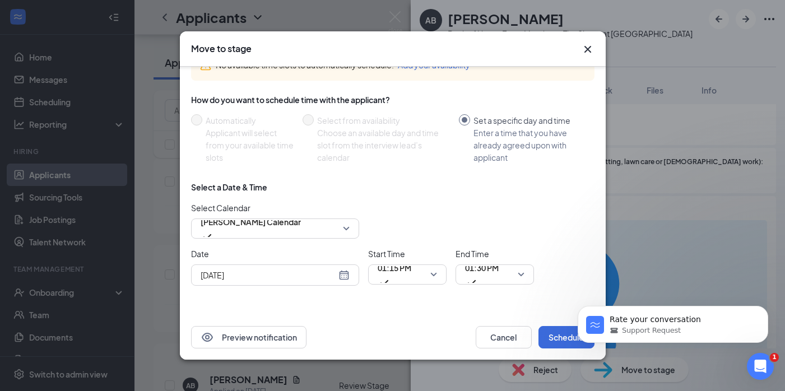
click html "Rate your conversation Support Request"
click at [562, 335] on button "Schedule" at bounding box center [566, 337] width 56 height 22
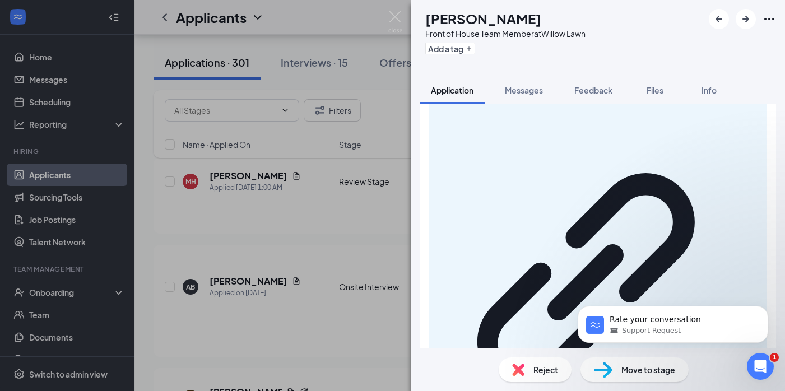
scroll to position [769, 0]
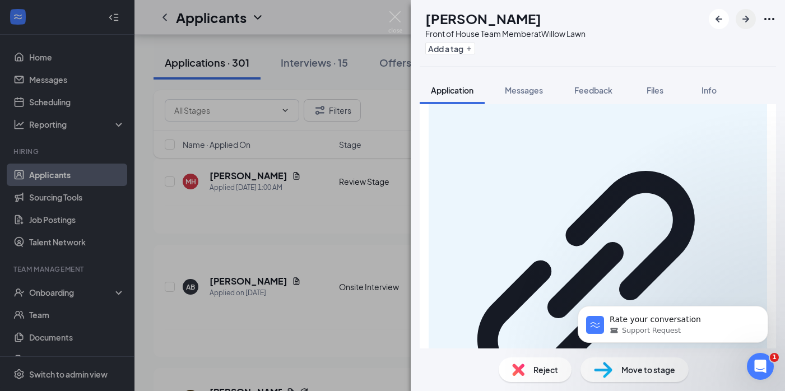
click at [750, 22] on icon "ArrowRight" at bounding box center [745, 18] width 13 height 13
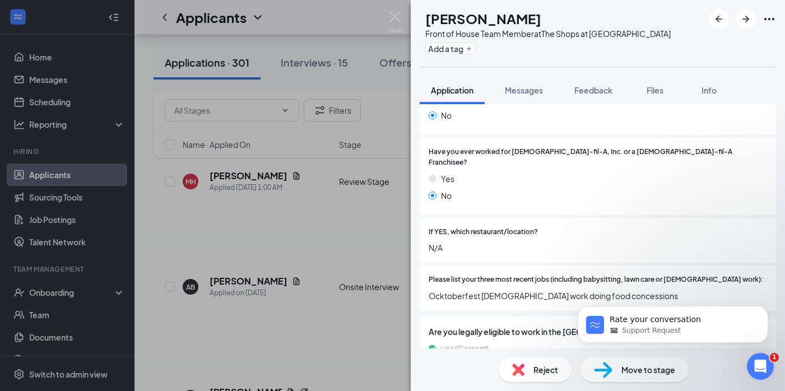
scroll to position [272, 0]
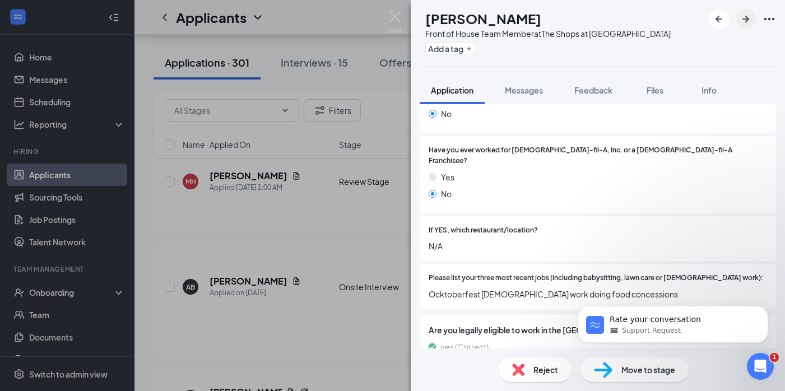
click at [747, 15] on icon "ArrowRight" at bounding box center [745, 18] width 13 height 13
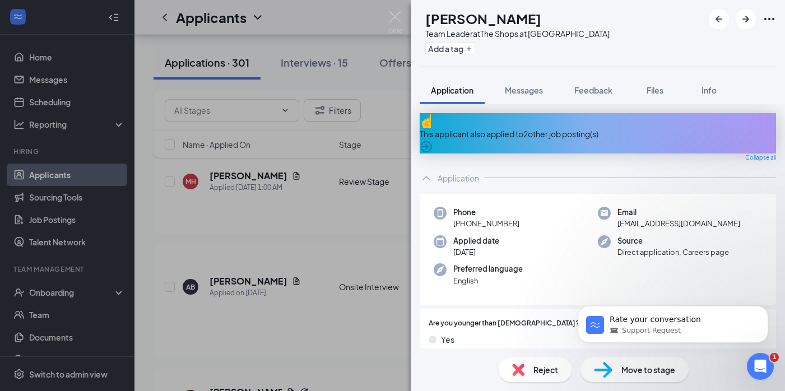
click at [626, 371] on span "Move to stage" at bounding box center [648, 370] width 54 height 12
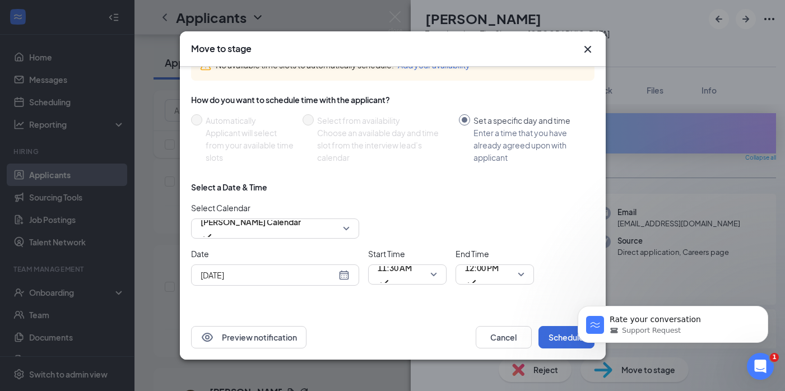
scroll to position [69, 0]
click at [336, 282] on div "[DATE]" at bounding box center [275, 274] width 168 height 21
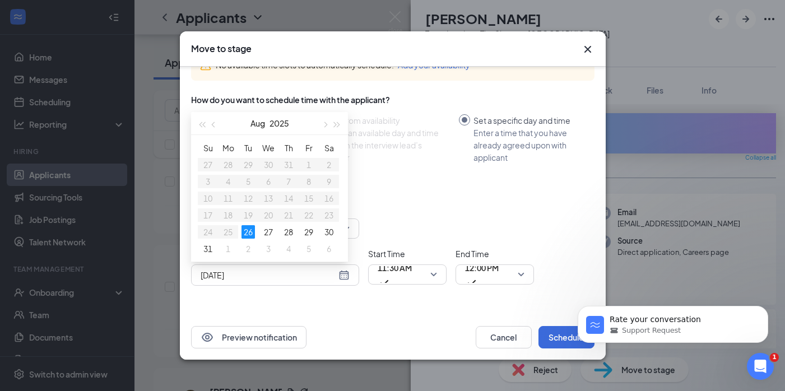
click at [337, 280] on div "[DATE]" at bounding box center [275, 275] width 149 height 12
click at [267, 220] on table "Su Mo Tu We Th Fr Sa 27 28 29 30 31 1 2 3 4 5 6 7 8 9 10 11 12 13 14 15 16 17 1…" at bounding box center [268, 198] width 141 height 118
type input "[DATE]"
click at [268, 228] on div "27" at bounding box center [268, 231] width 13 height 13
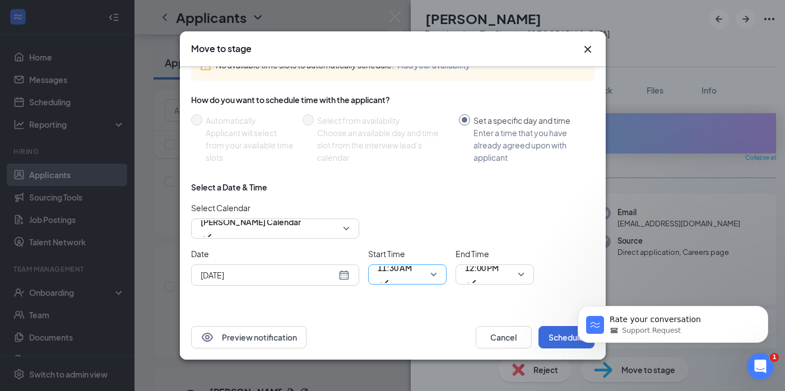
click at [404, 275] on span "11:30 AM" at bounding box center [395, 267] width 34 height 17
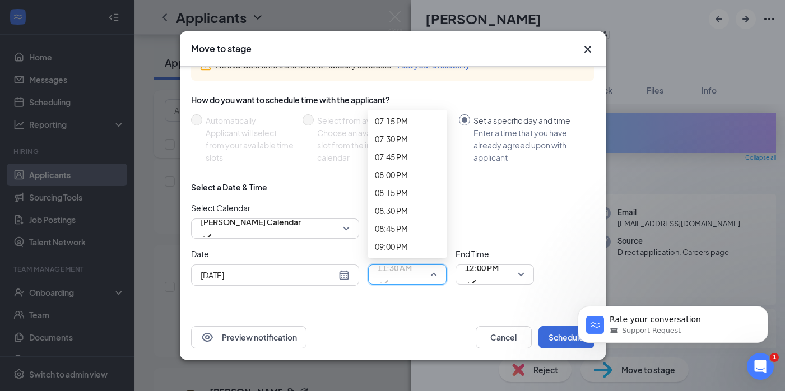
scroll to position [1393, 0]
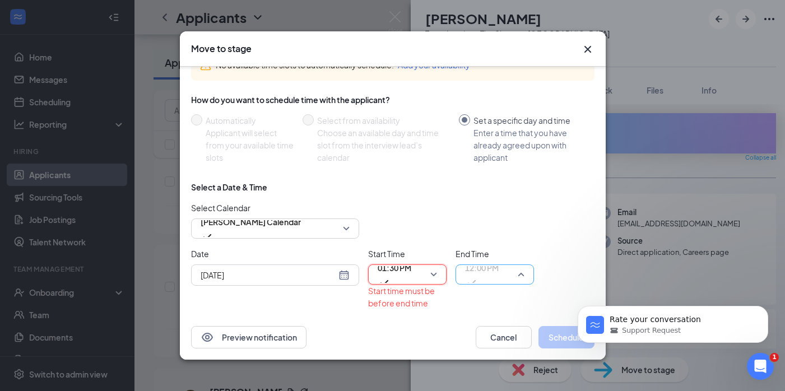
click at [487, 276] on span "12:00 PM" at bounding box center [482, 267] width 34 height 17
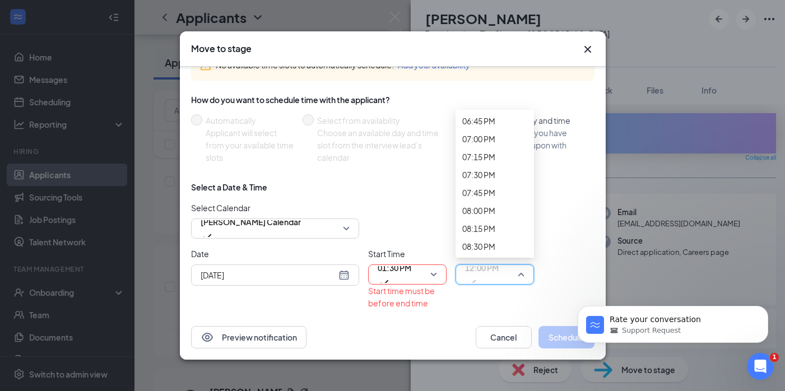
scroll to position [1359, 0]
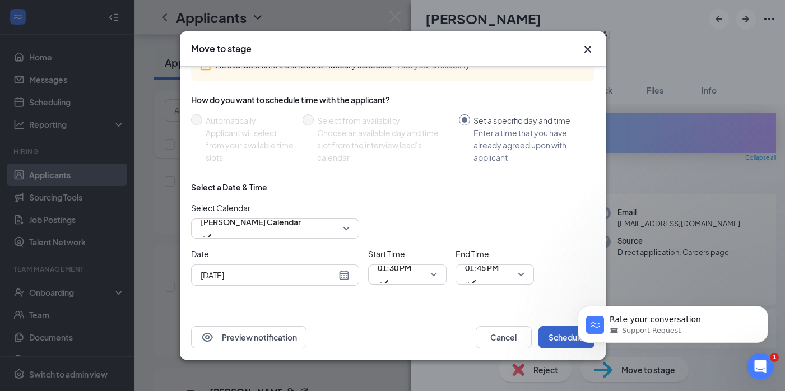
click at [553, 343] on button "Schedule" at bounding box center [566, 337] width 56 height 22
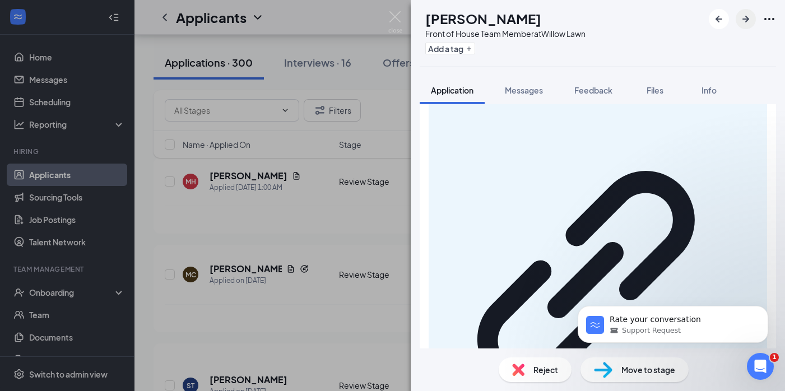
click at [741, 21] on icon "ArrowRight" at bounding box center [745, 18] width 13 height 13
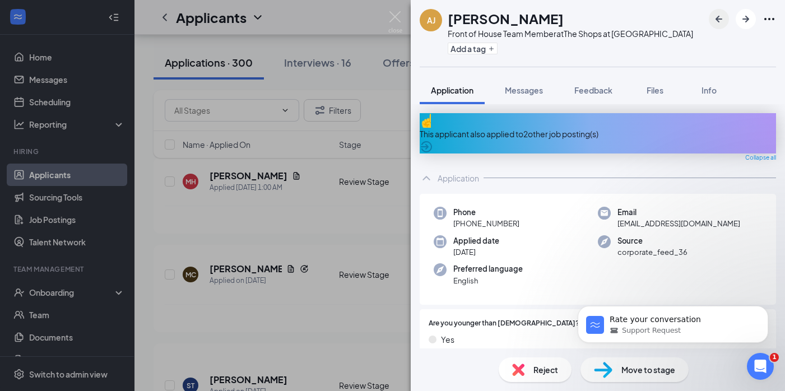
click at [724, 21] on icon "ArrowLeftNew" at bounding box center [718, 18] width 13 height 13
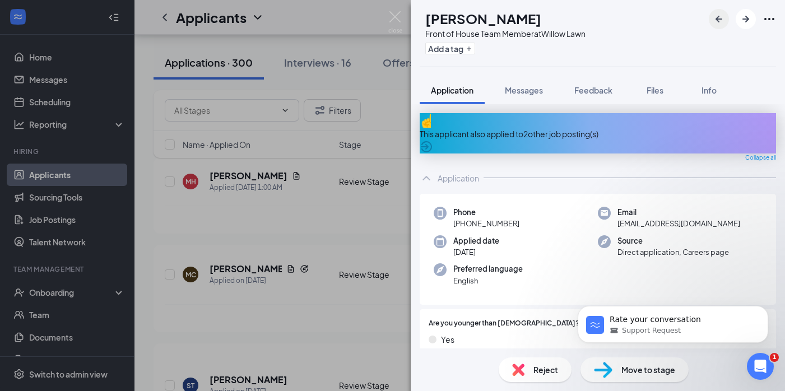
click at [720, 17] on icon "ArrowLeftNew" at bounding box center [718, 18] width 13 height 13
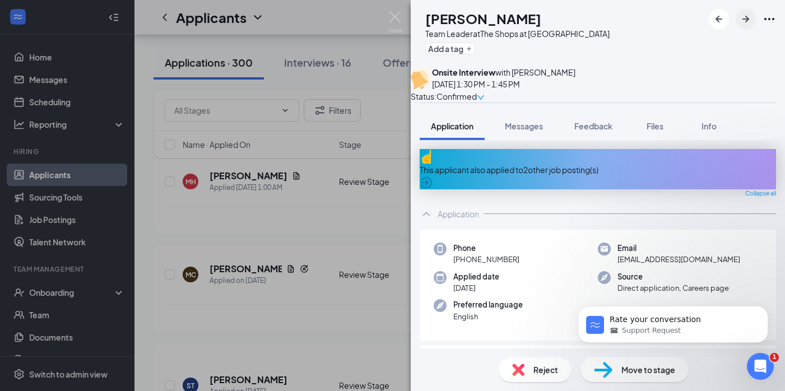
click at [746, 20] on icon "ArrowRight" at bounding box center [745, 18] width 13 height 13
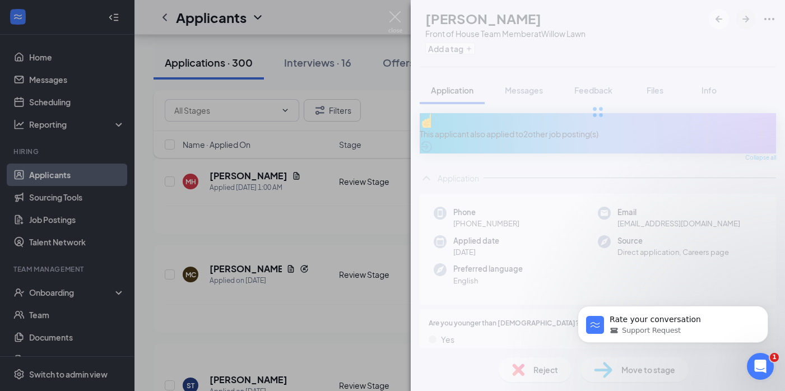
click at [746, 20] on icon "ArrowRight" at bounding box center [745, 18] width 13 height 13
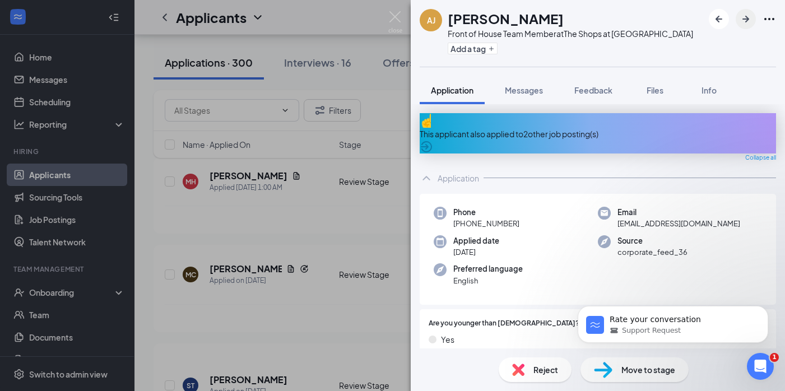
click at [746, 20] on icon "ArrowRight" at bounding box center [745, 18] width 13 height 13
click at [745, 29] on button "button" at bounding box center [746, 19] width 20 height 20
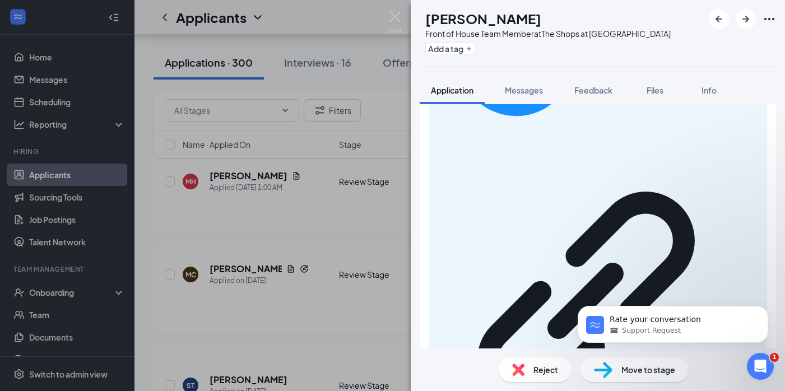
scroll to position [712, 0]
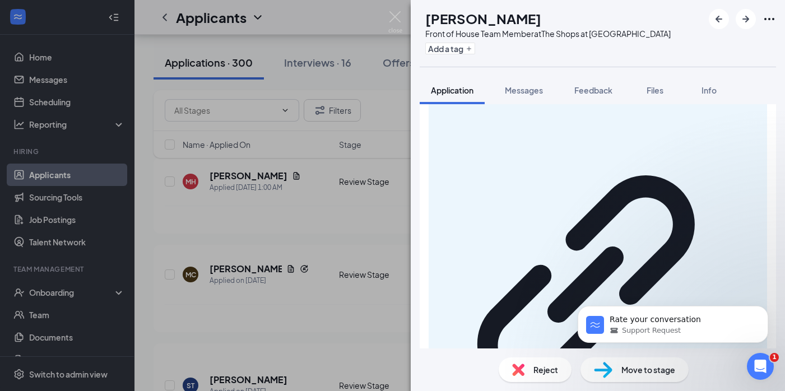
click at [365, 184] on div "BS [PERSON_NAME] Front of House Team Member at The Shops at [GEOGRAPHIC_DATA] A…" at bounding box center [392, 195] width 785 height 391
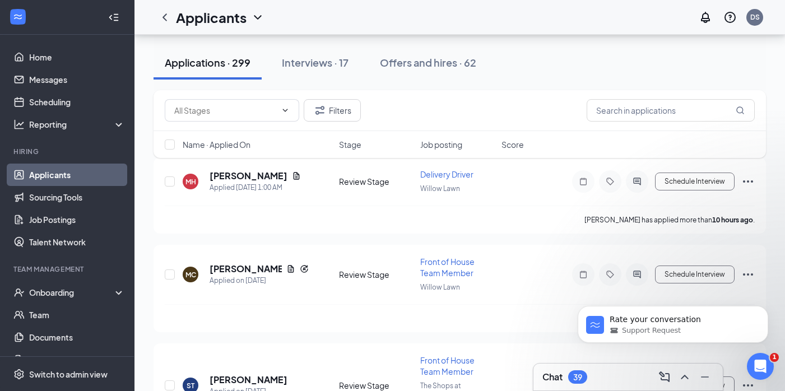
click at [104, 164] on link "Applicants" at bounding box center [77, 175] width 96 height 22
